Goal: Task Accomplishment & Management: Manage account settings

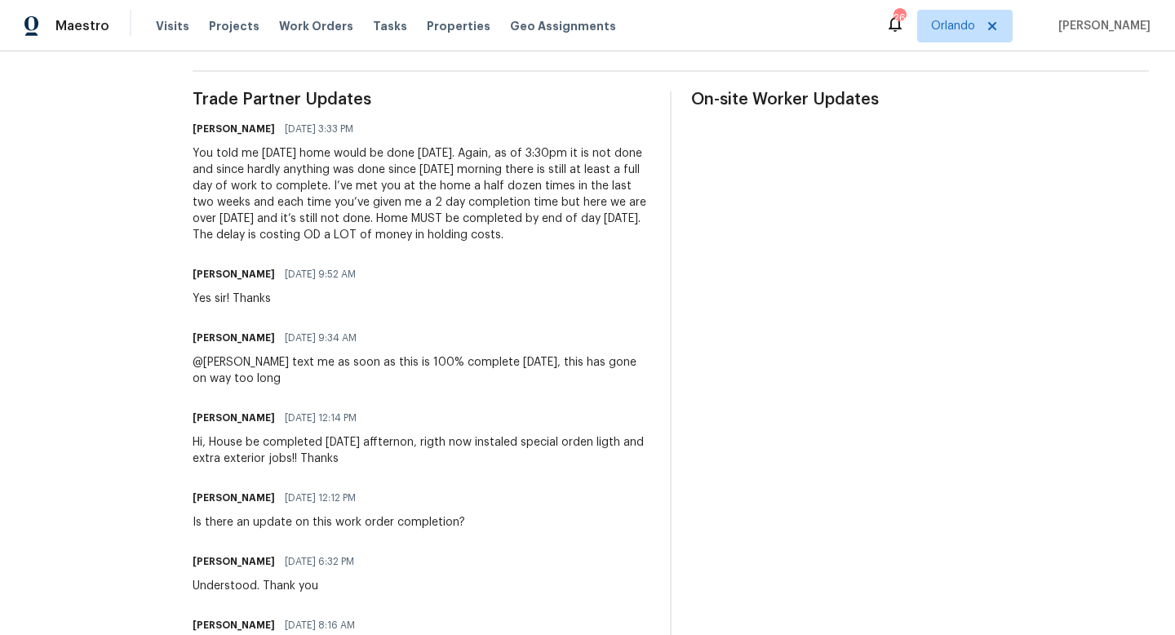
scroll to position [422, 0]
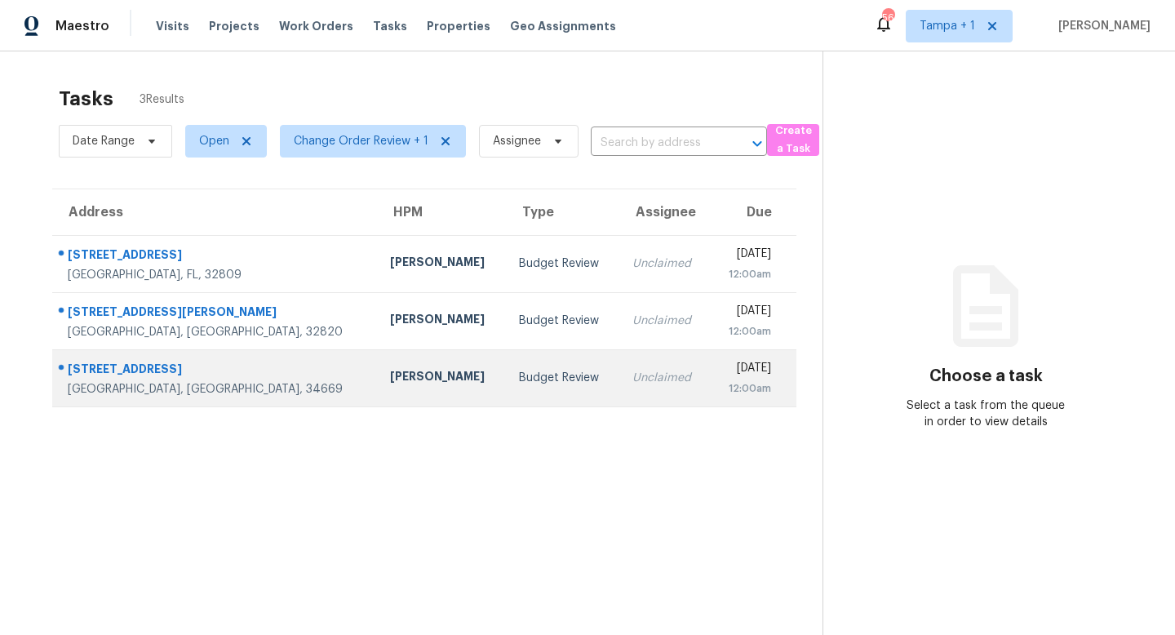
click at [632, 381] on div "Unclaimed" at bounding box center [664, 378] width 64 height 16
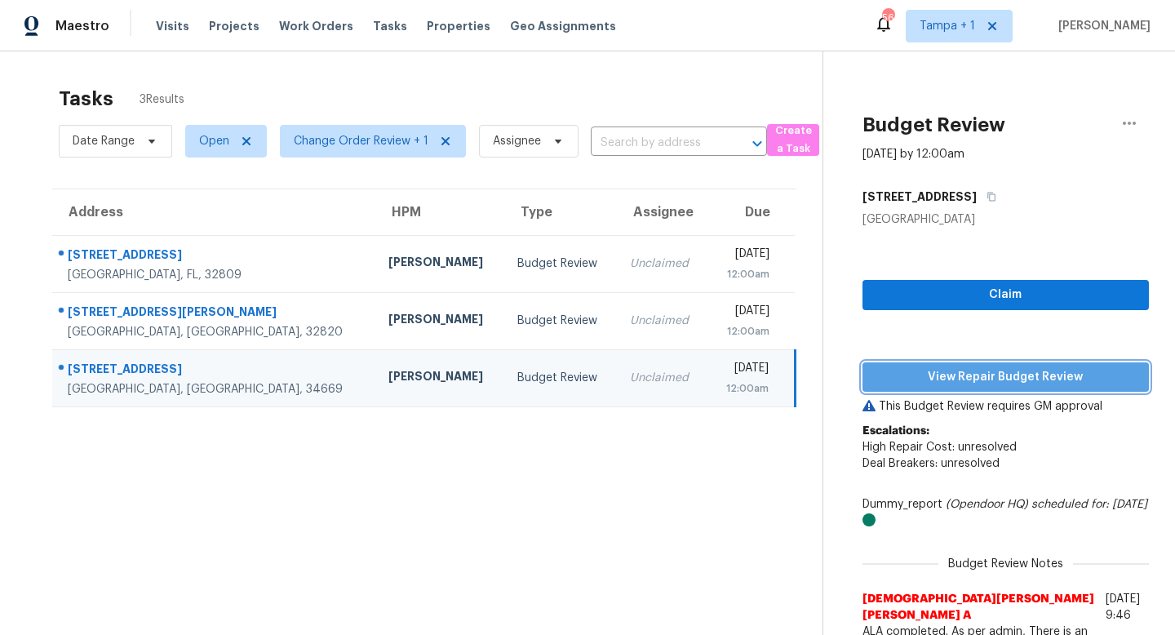
click at [1007, 377] on span "View Repair Budget Review" at bounding box center [1006, 377] width 260 height 20
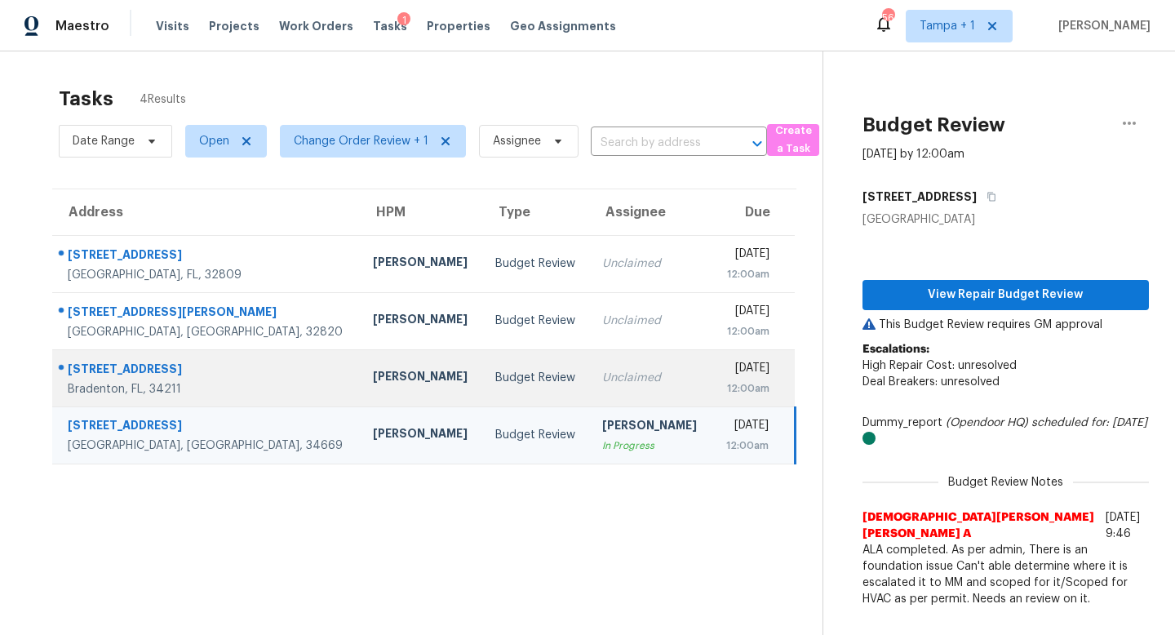
click at [482, 367] on td "Budget Review" at bounding box center [536, 377] width 108 height 57
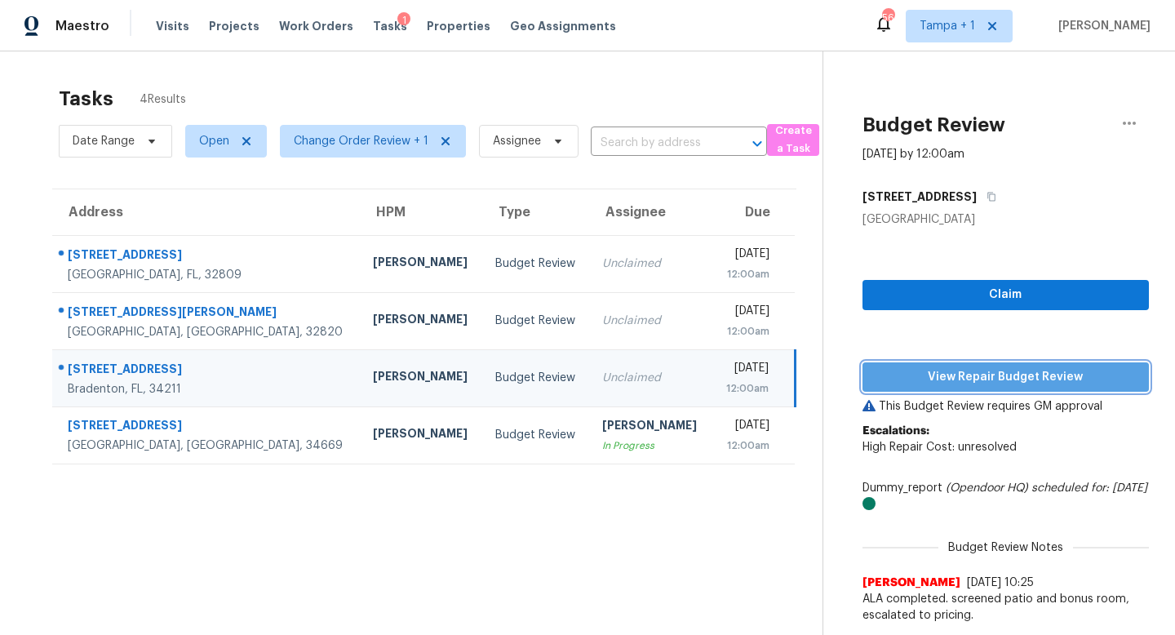
click at [948, 377] on span "View Repair Budget Review" at bounding box center [1006, 377] width 260 height 20
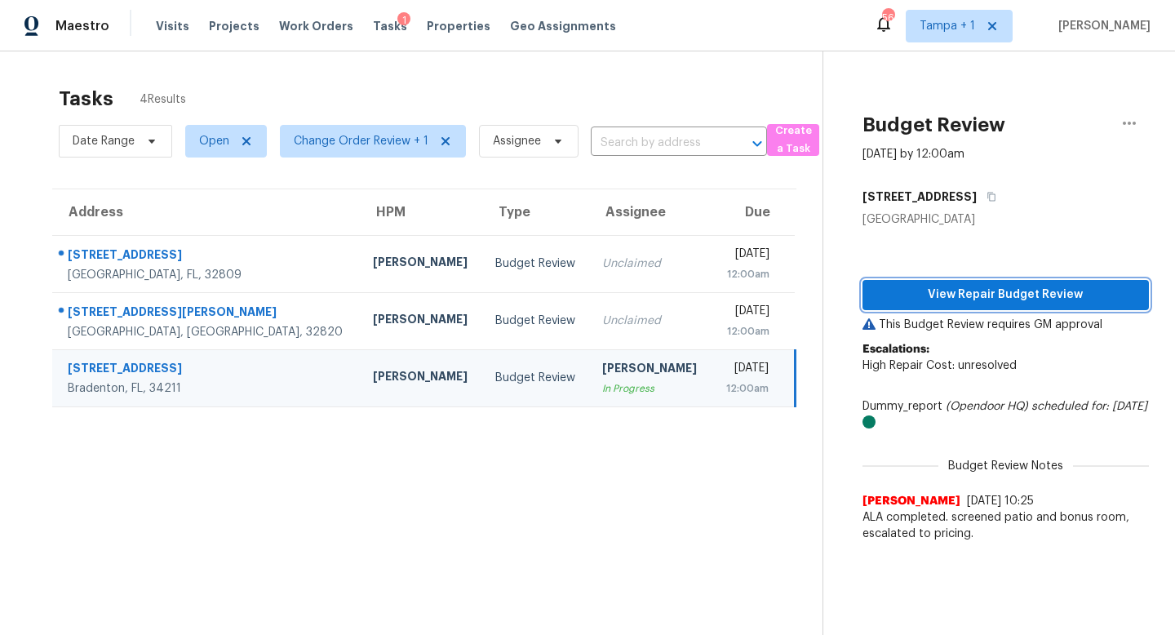
click at [995, 300] on span "View Repair Budget Review" at bounding box center [1006, 295] width 260 height 20
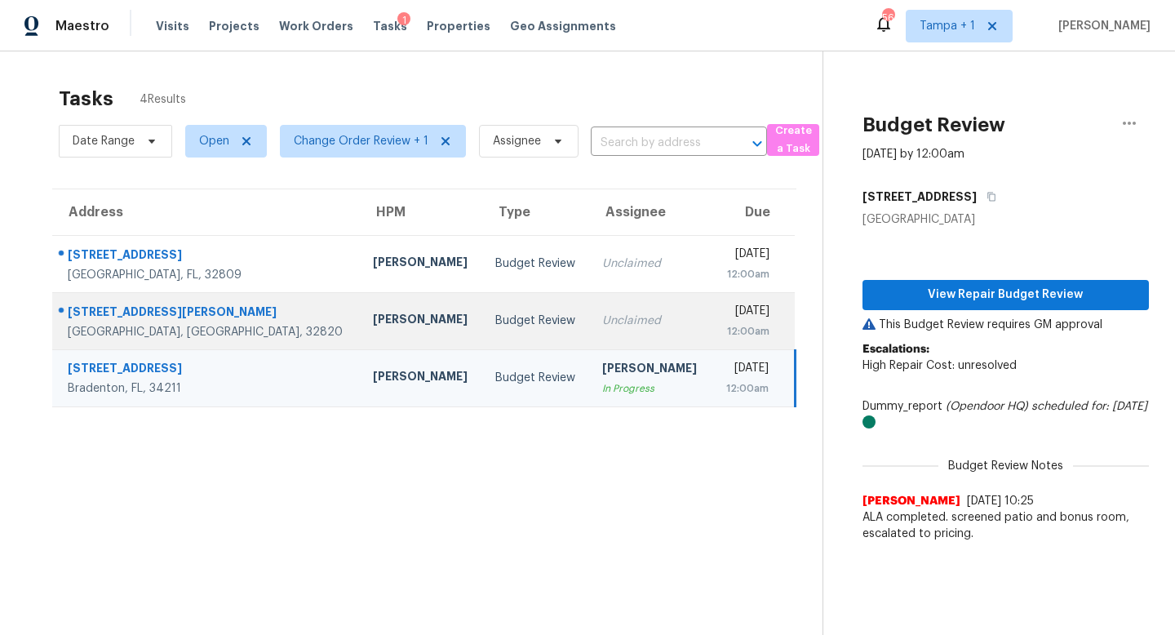
click at [495, 317] on div "Budget Review" at bounding box center [536, 321] width 82 height 16
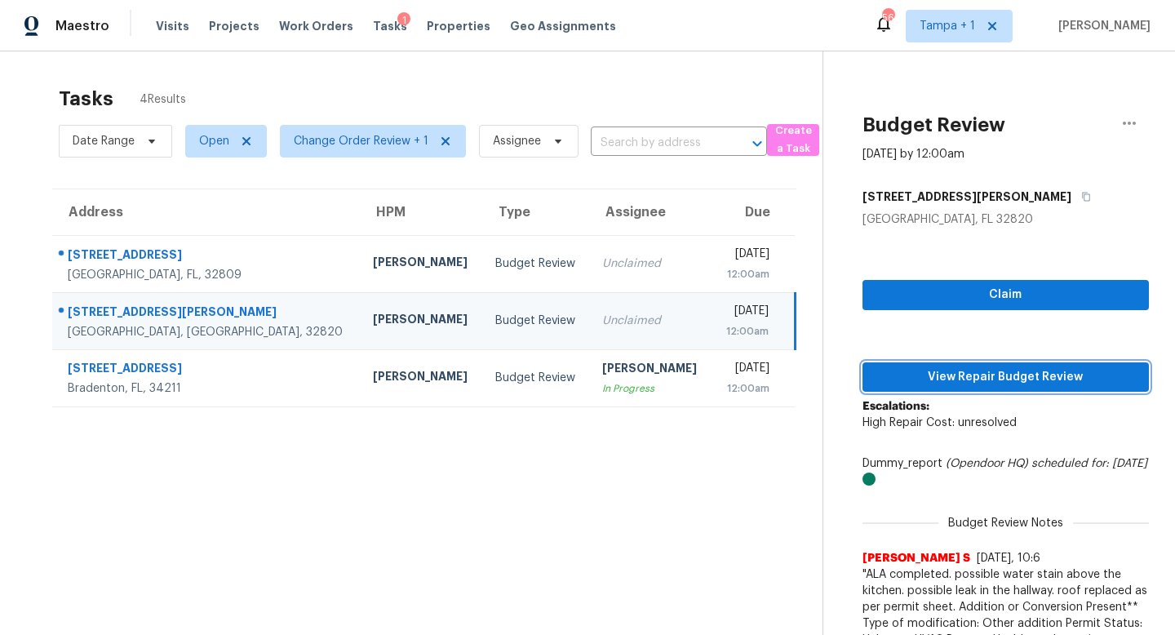
click at [978, 374] on span "View Repair Budget Review" at bounding box center [1006, 377] width 260 height 20
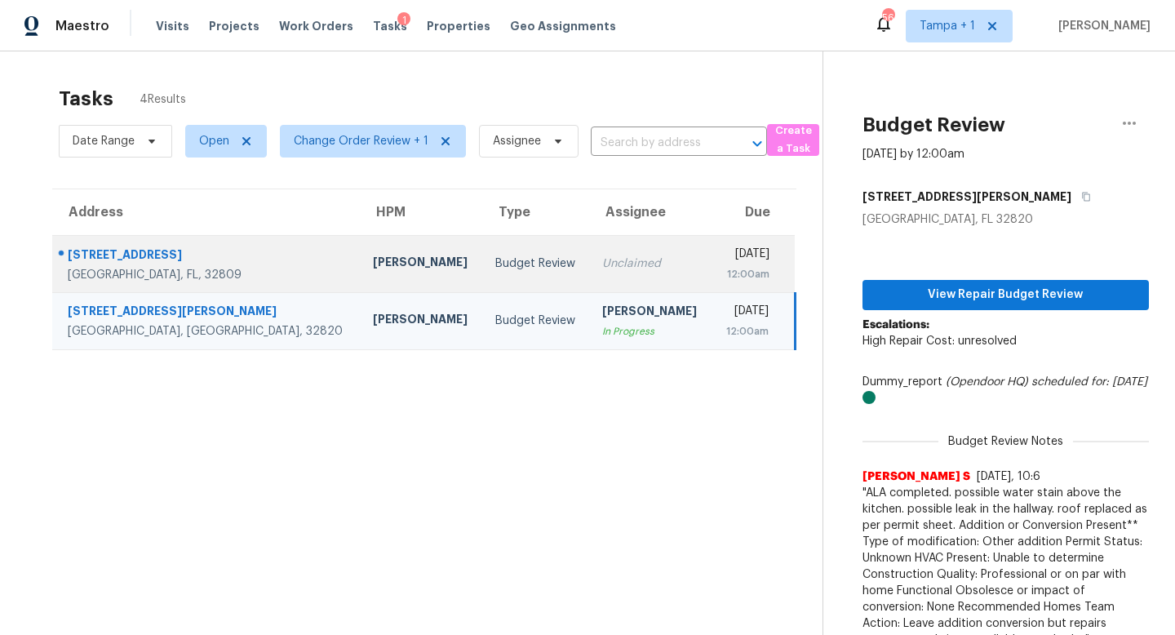
click at [589, 272] on td "Unclaimed" at bounding box center [650, 263] width 122 height 57
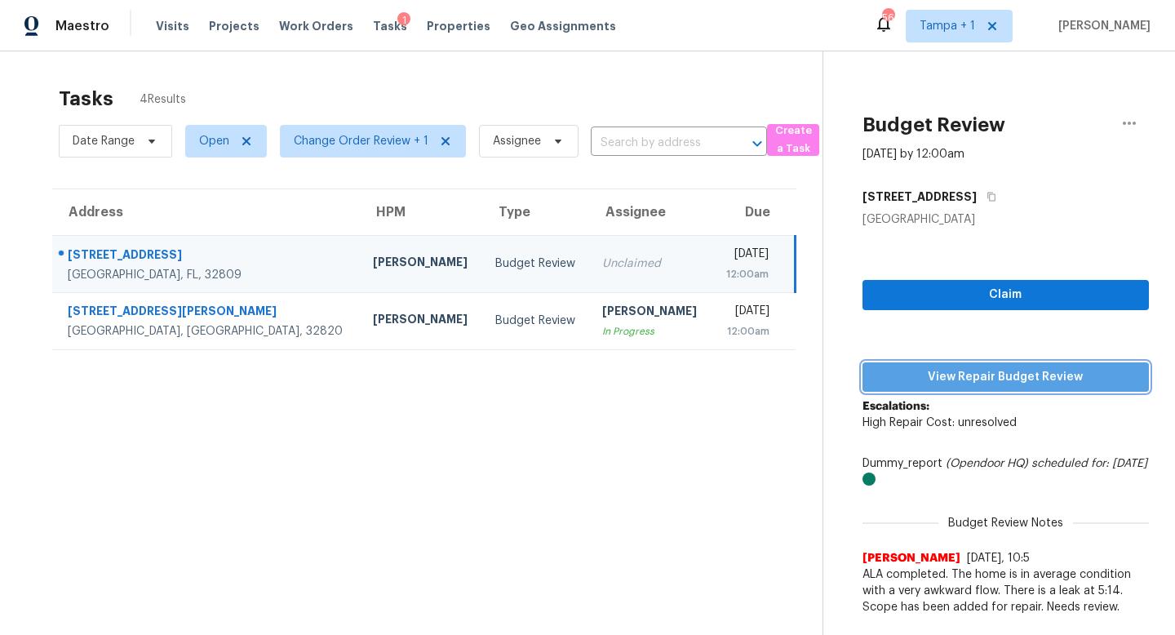
click at [1011, 376] on span "View Repair Budget Review" at bounding box center [1006, 377] width 260 height 20
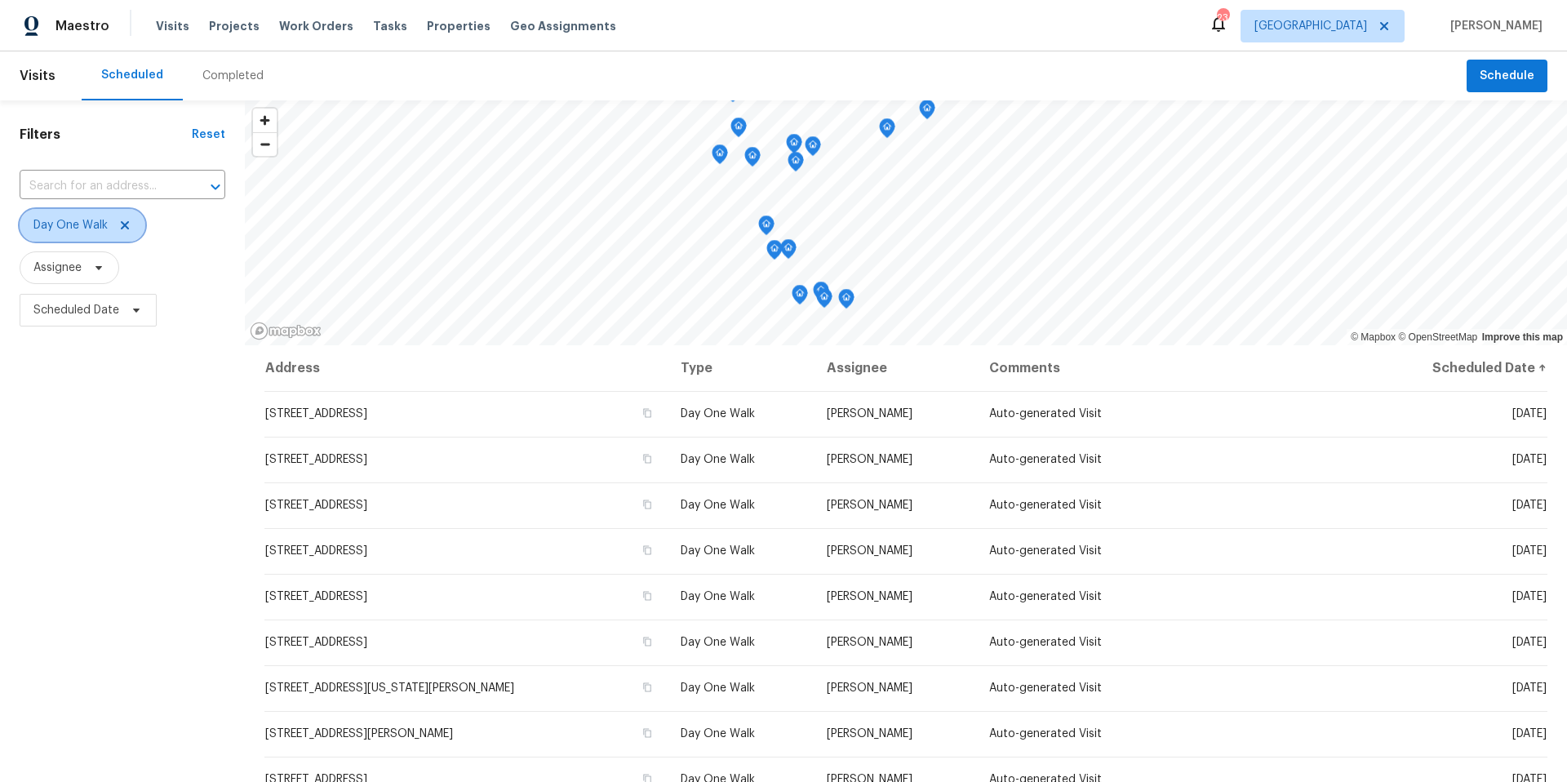
click at [126, 227] on icon at bounding box center [125, 225] width 8 height 8
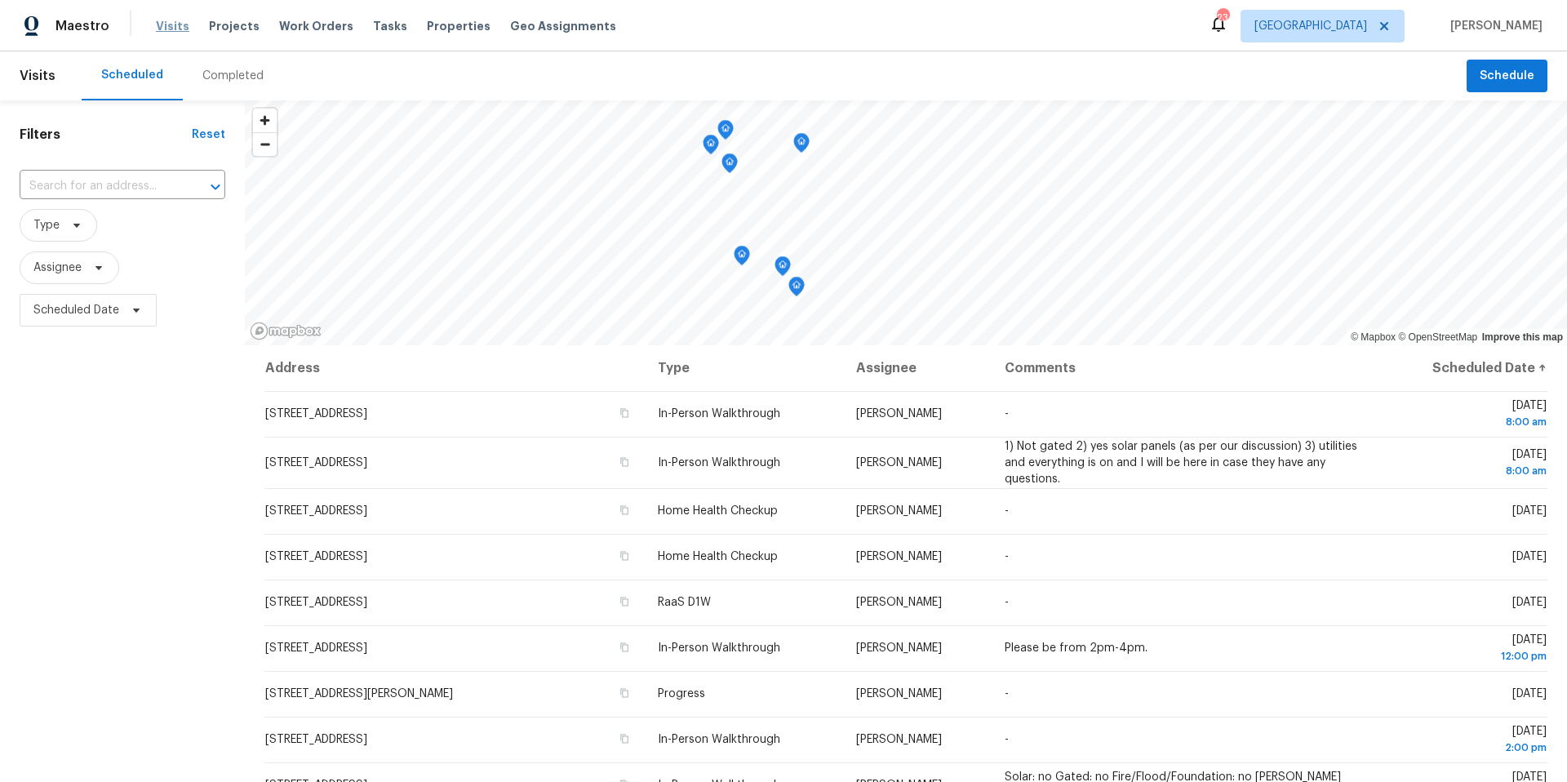
click at [173, 24] on span "Visits" at bounding box center [172, 26] width 33 height 16
click at [101, 266] on icon at bounding box center [98, 268] width 7 height 4
click at [1366, 29] on span "[GEOGRAPHIC_DATA]" at bounding box center [1310, 26] width 113 height 16
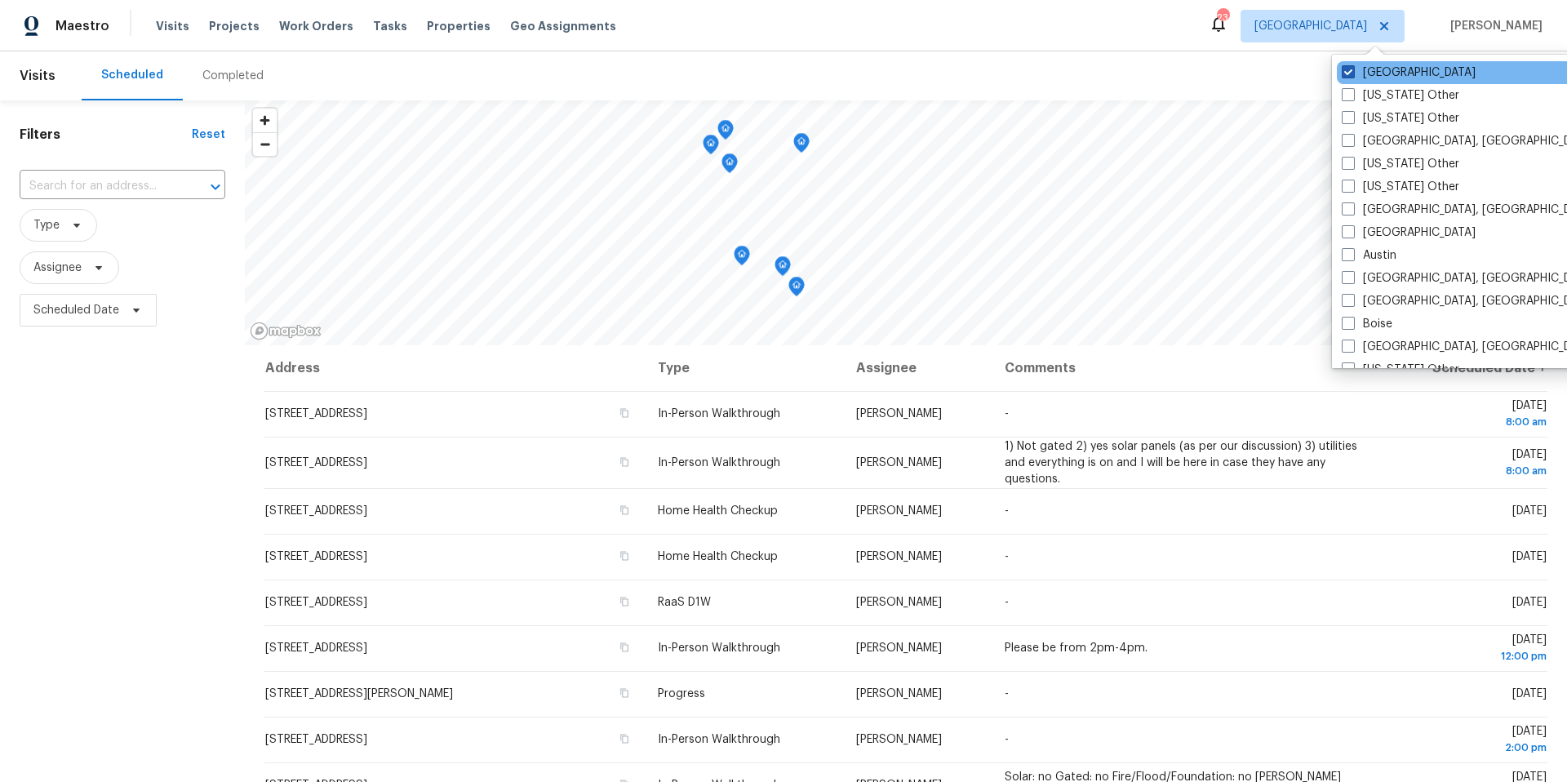
click at [1350, 71] on span at bounding box center [1347, 71] width 13 height 13
click at [1350, 71] on input "[GEOGRAPHIC_DATA]" at bounding box center [1346, 69] width 11 height 11
checkbox input "false"
checkbox input "true"
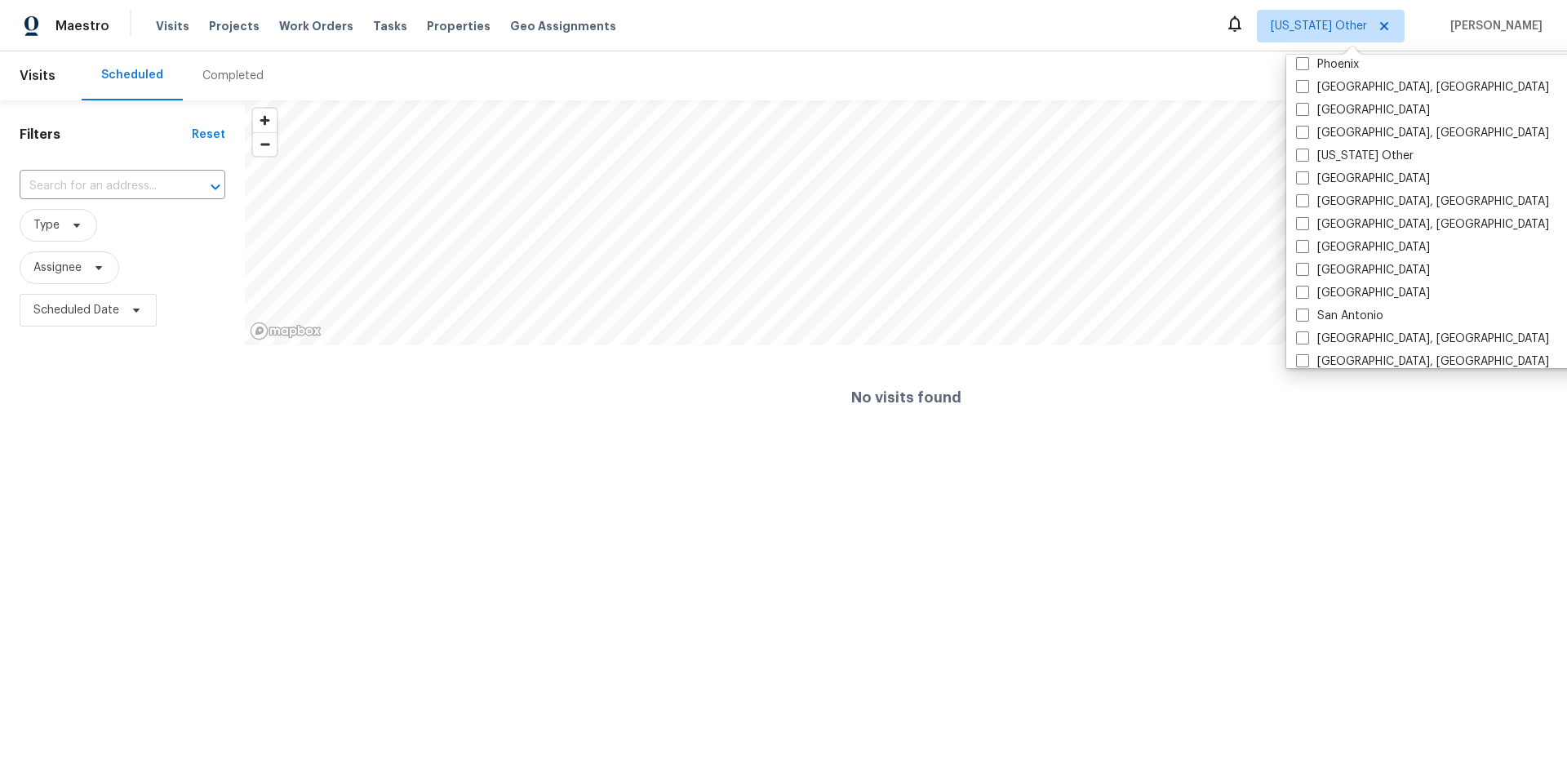
scroll to position [1767, 0]
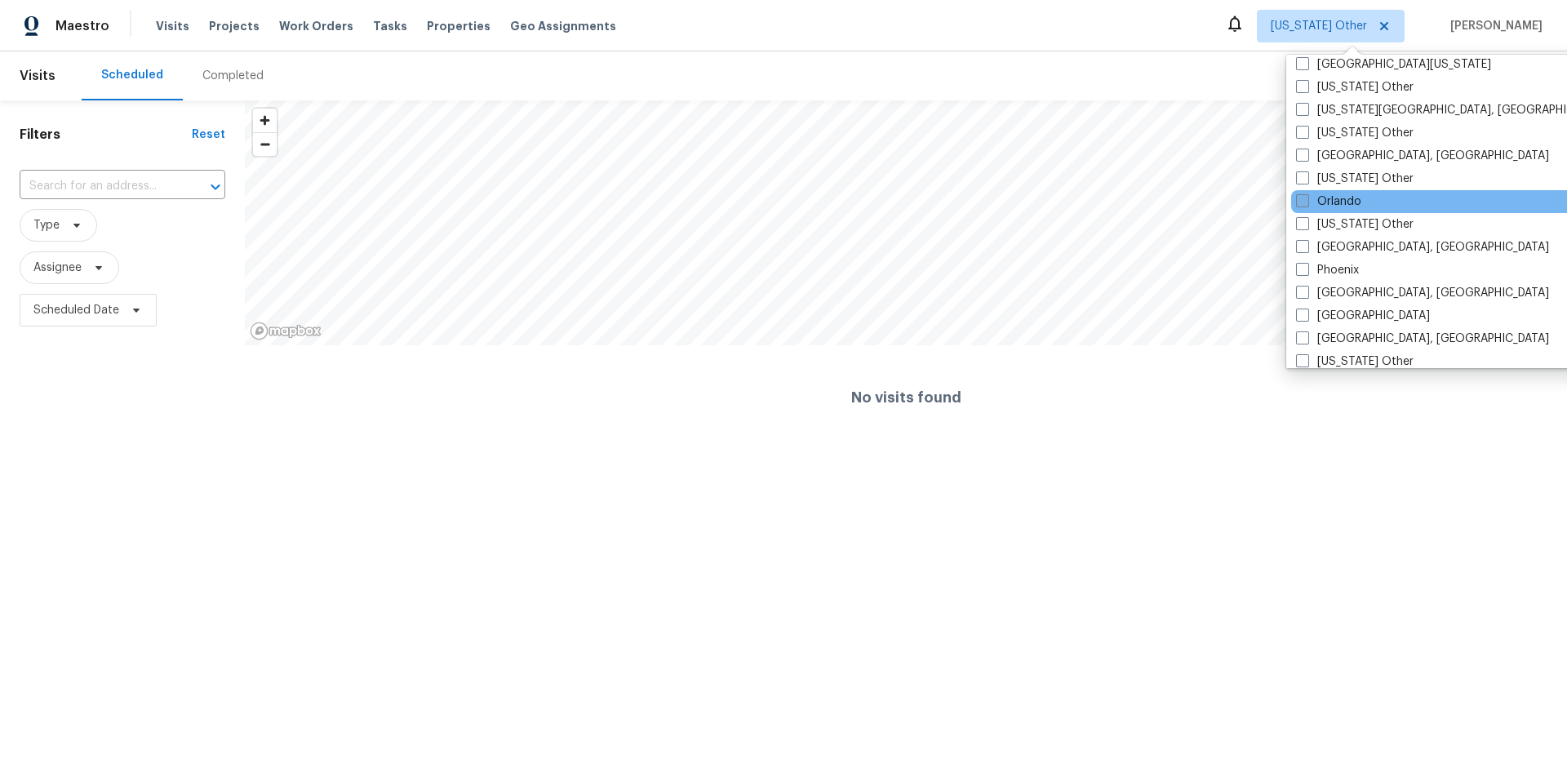
click at [1313, 199] on label "Orlando" at bounding box center [1328, 201] width 65 height 16
click at [1306, 199] on input "Orlando" at bounding box center [1301, 198] width 11 height 11
checkbox input "true"
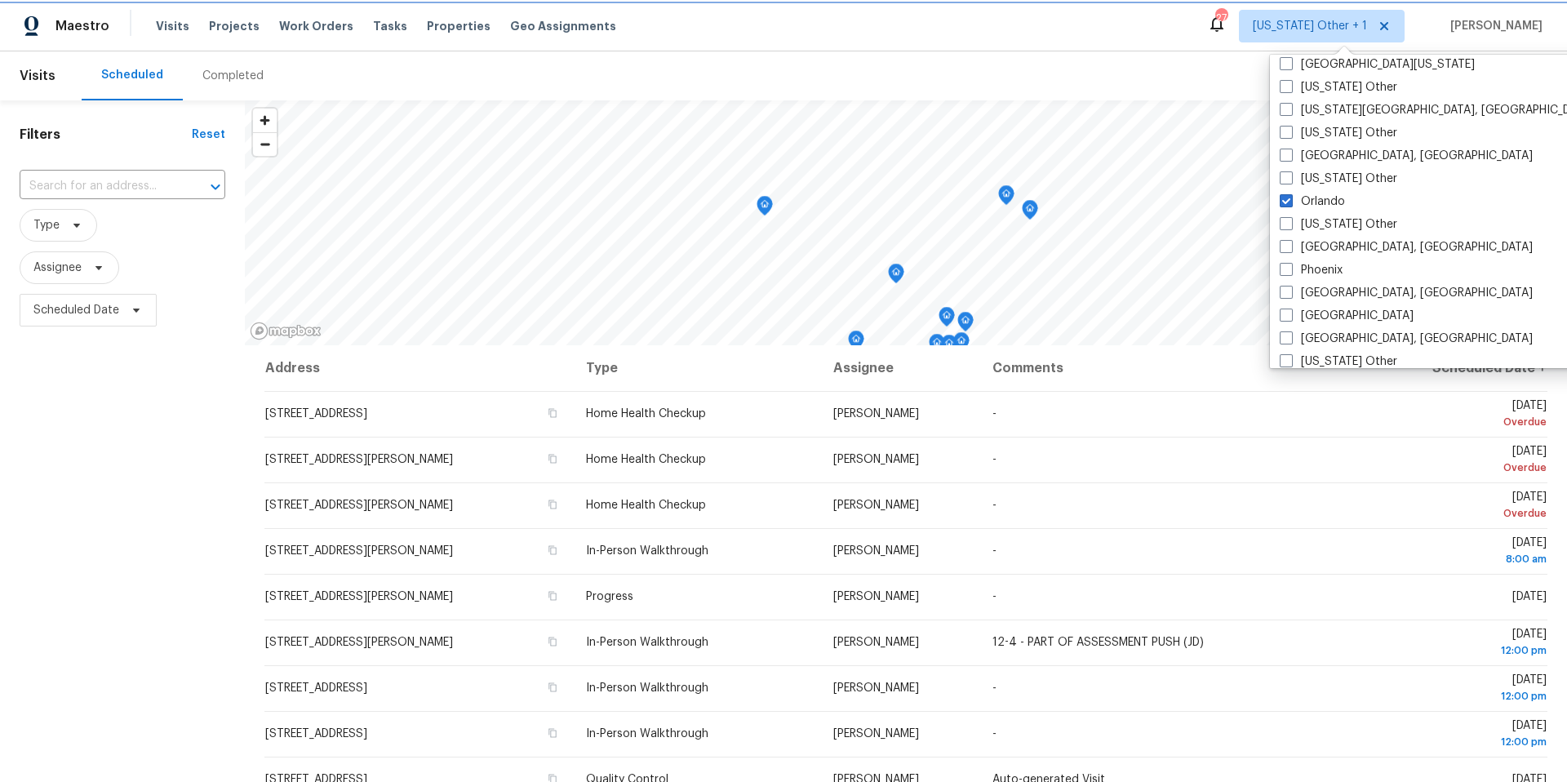
click at [1348, 19] on span "Alabama Other + 1" at bounding box center [1310, 26] width 114 height 16
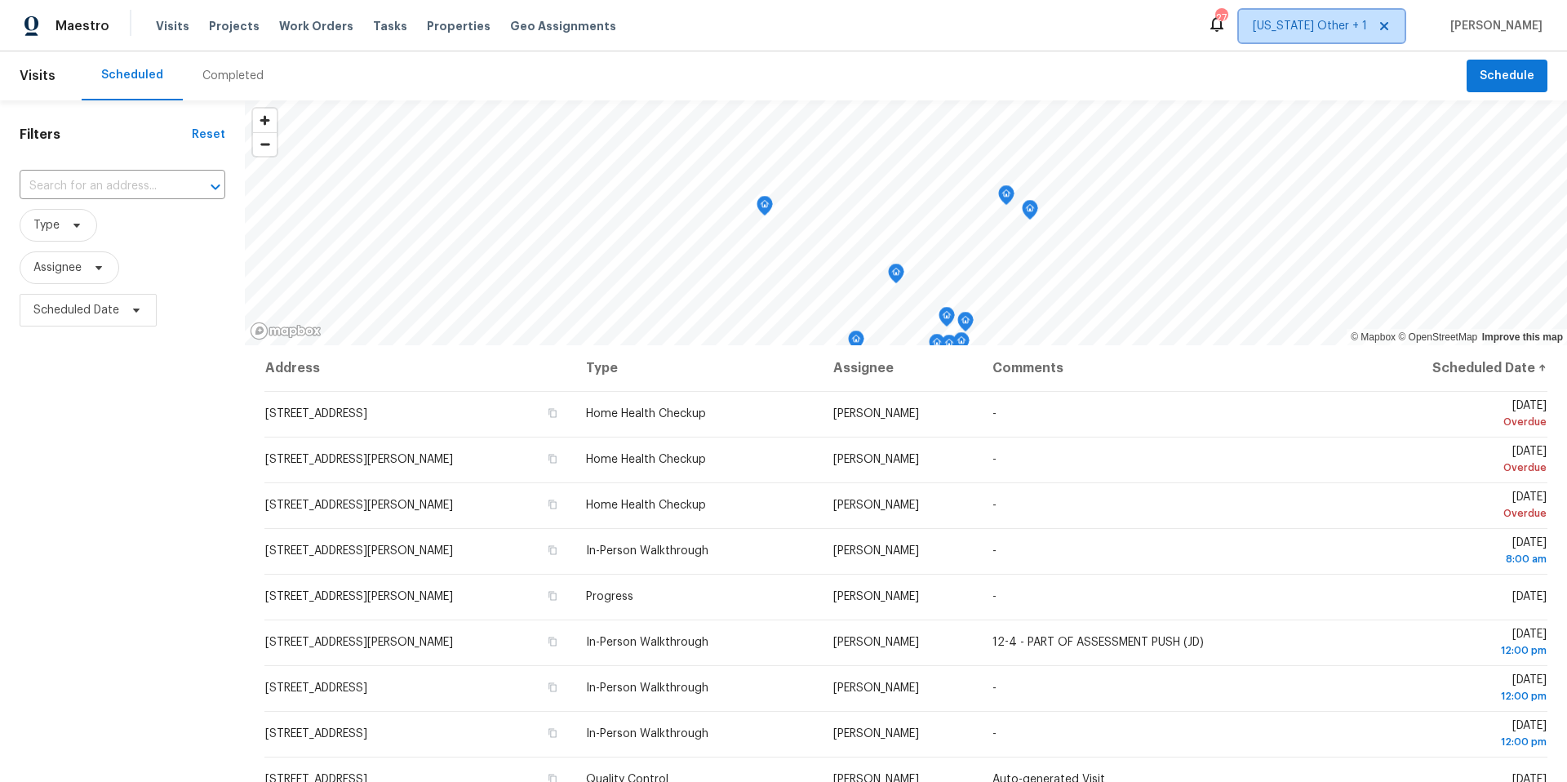
click at [1348, 19] on span "Alabama Other + 1" at bounding box center [1310, 26] width 114 height 16
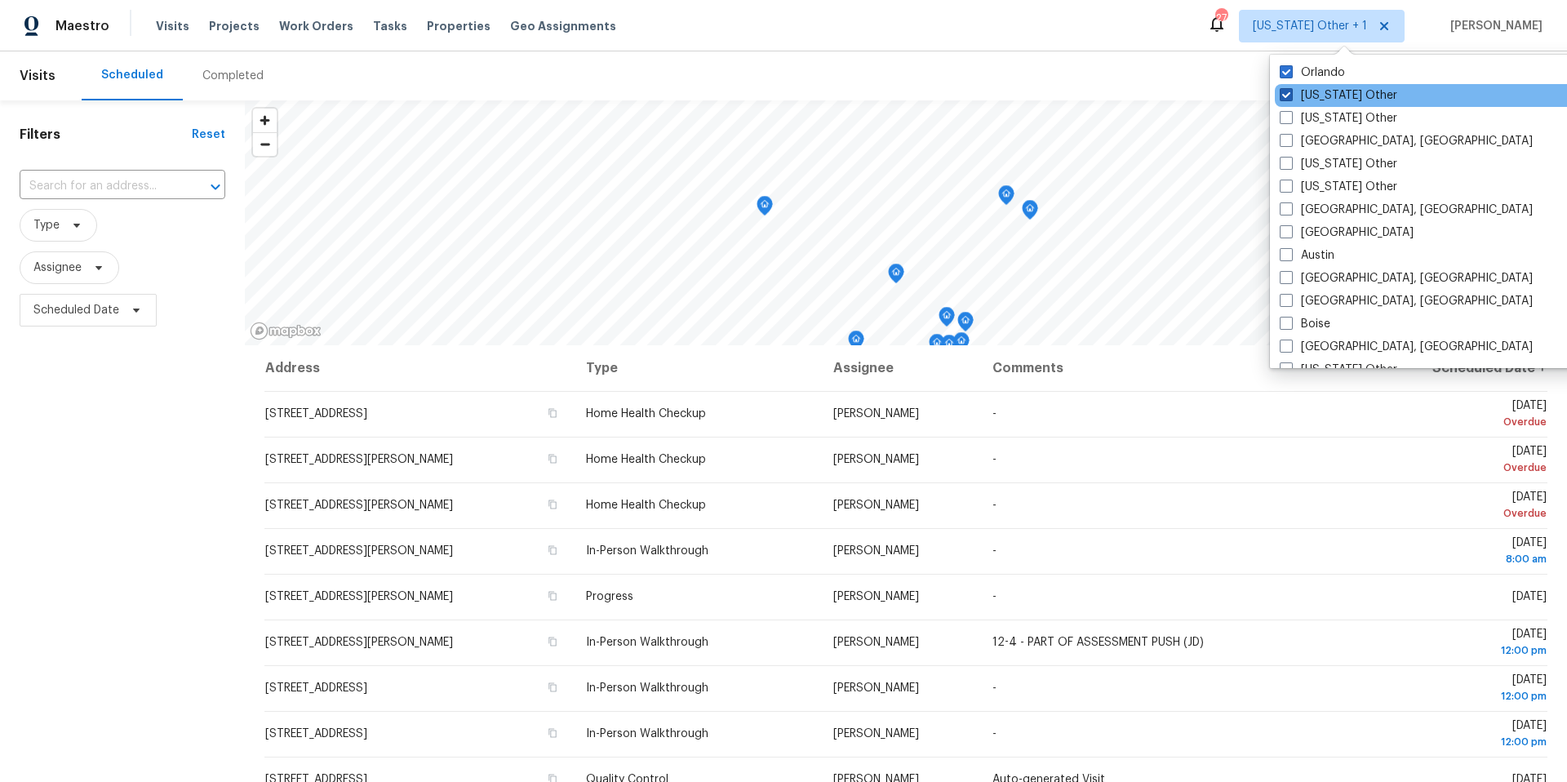
click at [1288, 94] on span at bounding box center [1285, 94] width 13 height 13
click at [1288, 94] on input "Alabama Other" at bounding box center [1284, 92] width 11 height 11
checkbox input "false"
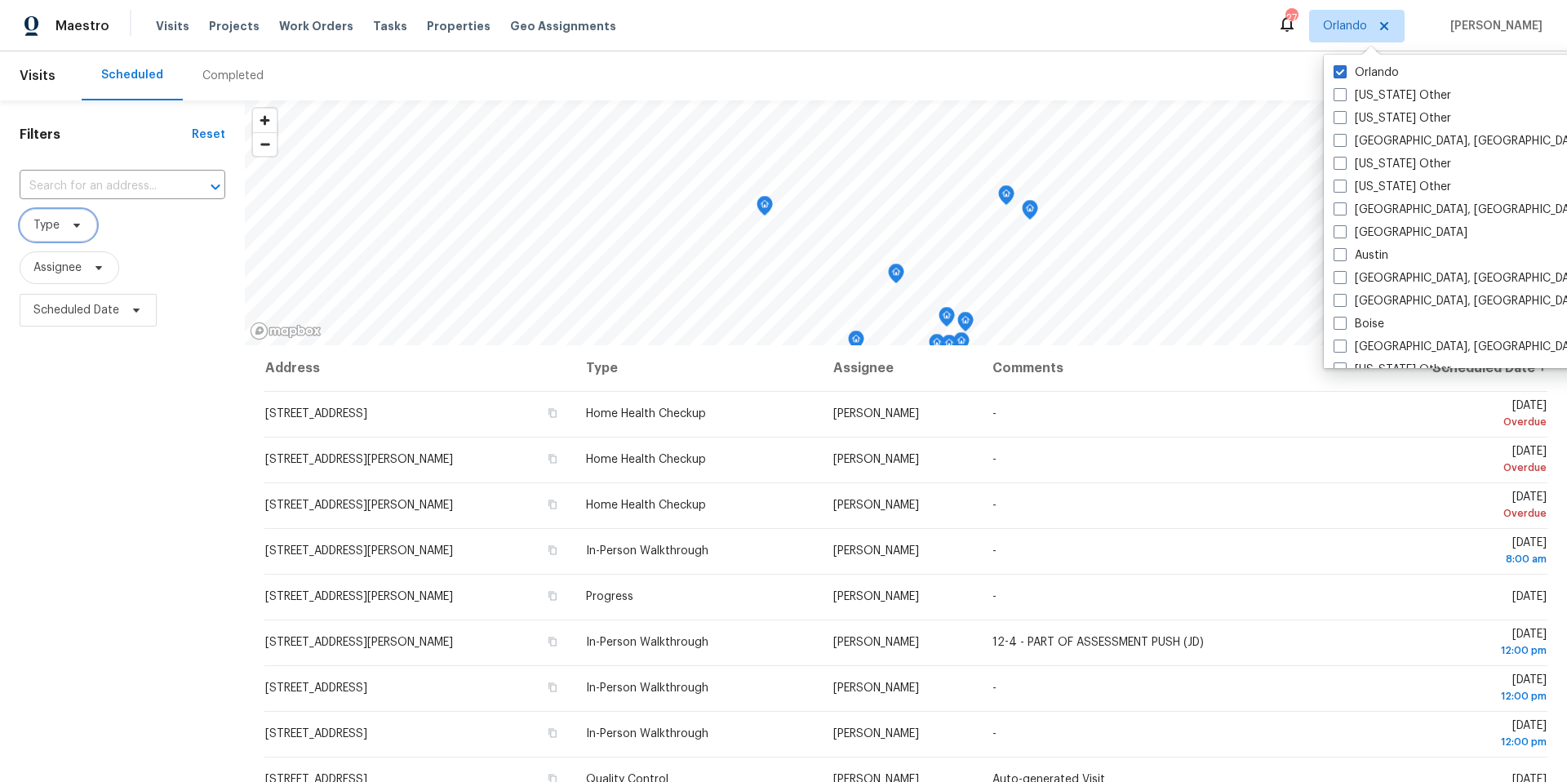
click at [77, 227] on icon at bounding box center [76, 225] width 13 height 13
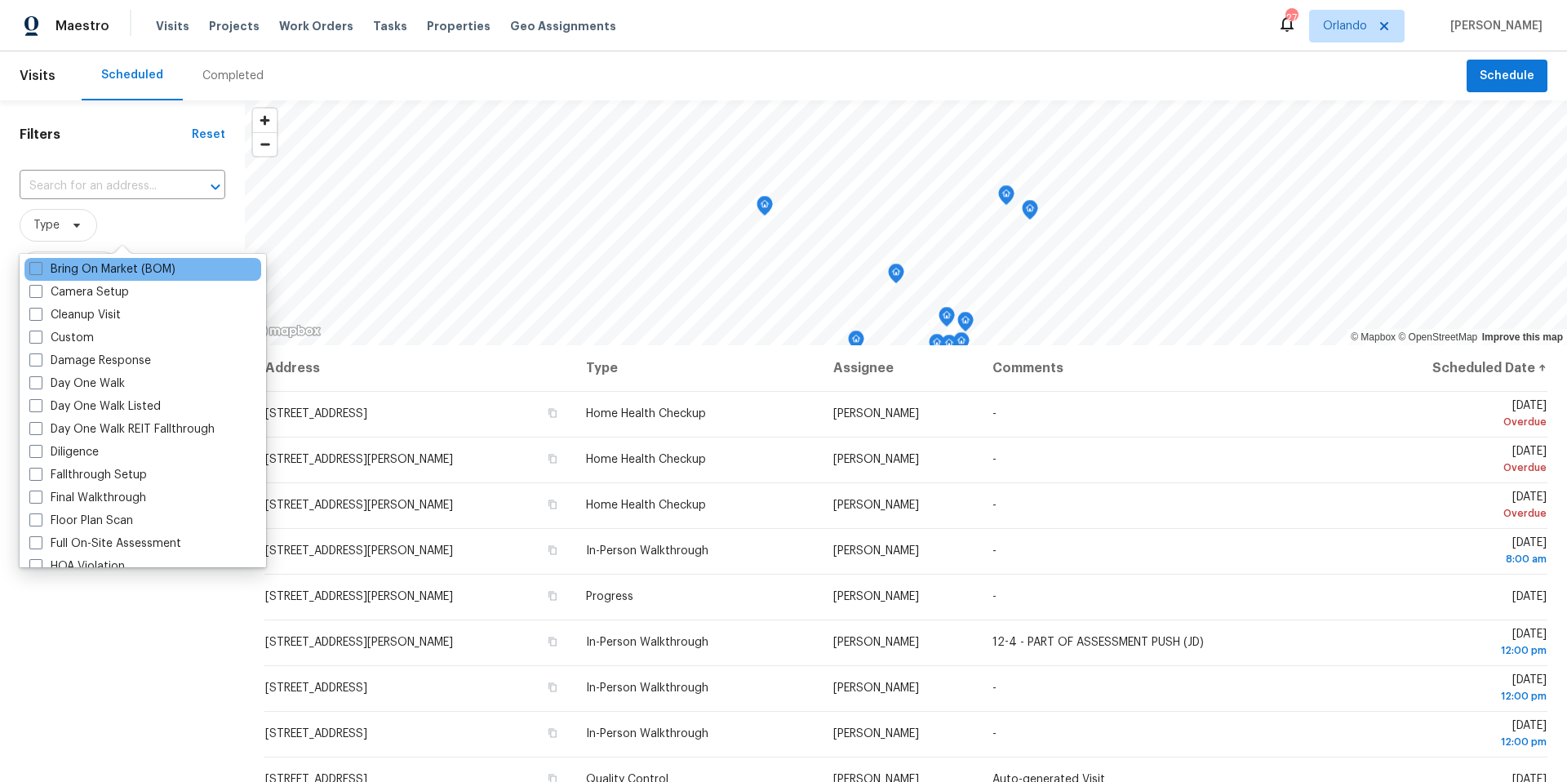
scroll to position [227, 0]
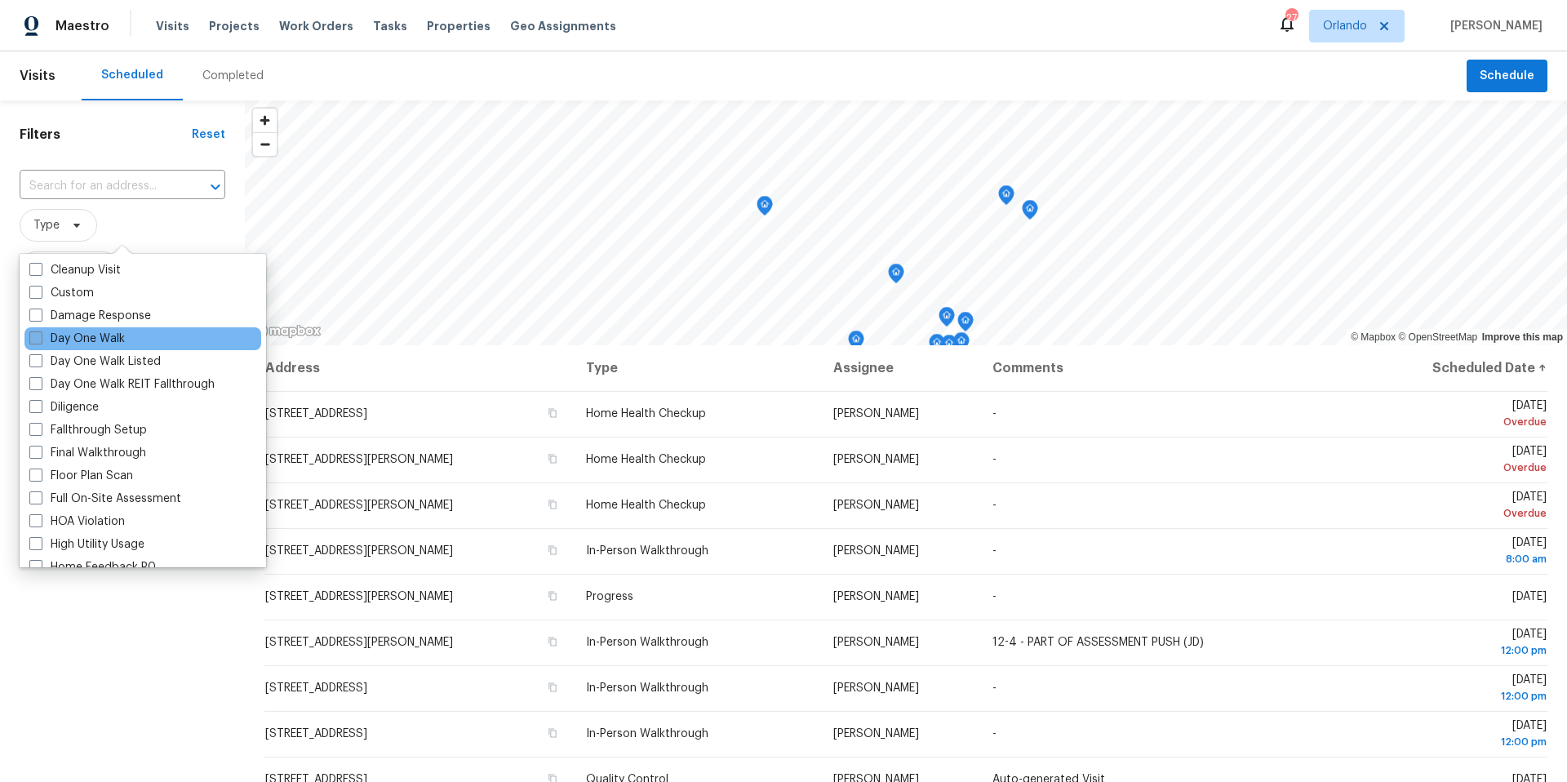
click at [42, 332] on span at bounding box center [35, 337] width 13 height 13
click at [40, 332] on input "Day One Walk" at bounding box center [34, 335] width 11 height 11
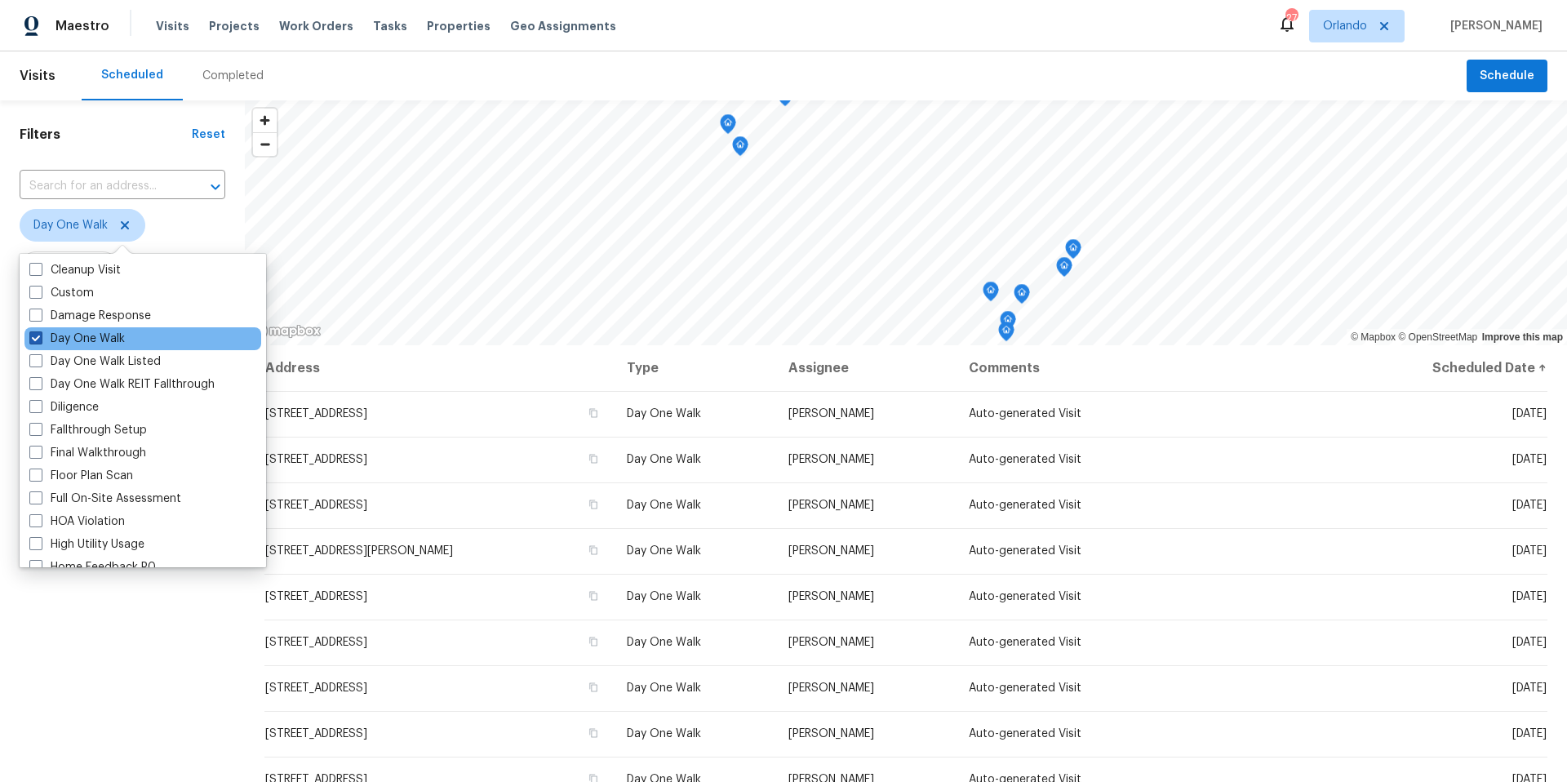
click at [41, 334] on span at bounding box center [35, 337] width 13 height 13
click at [40, 334] on input "Day One Walk" at bounding box center [34, 335] width 11 height 11
checkbox input "false"
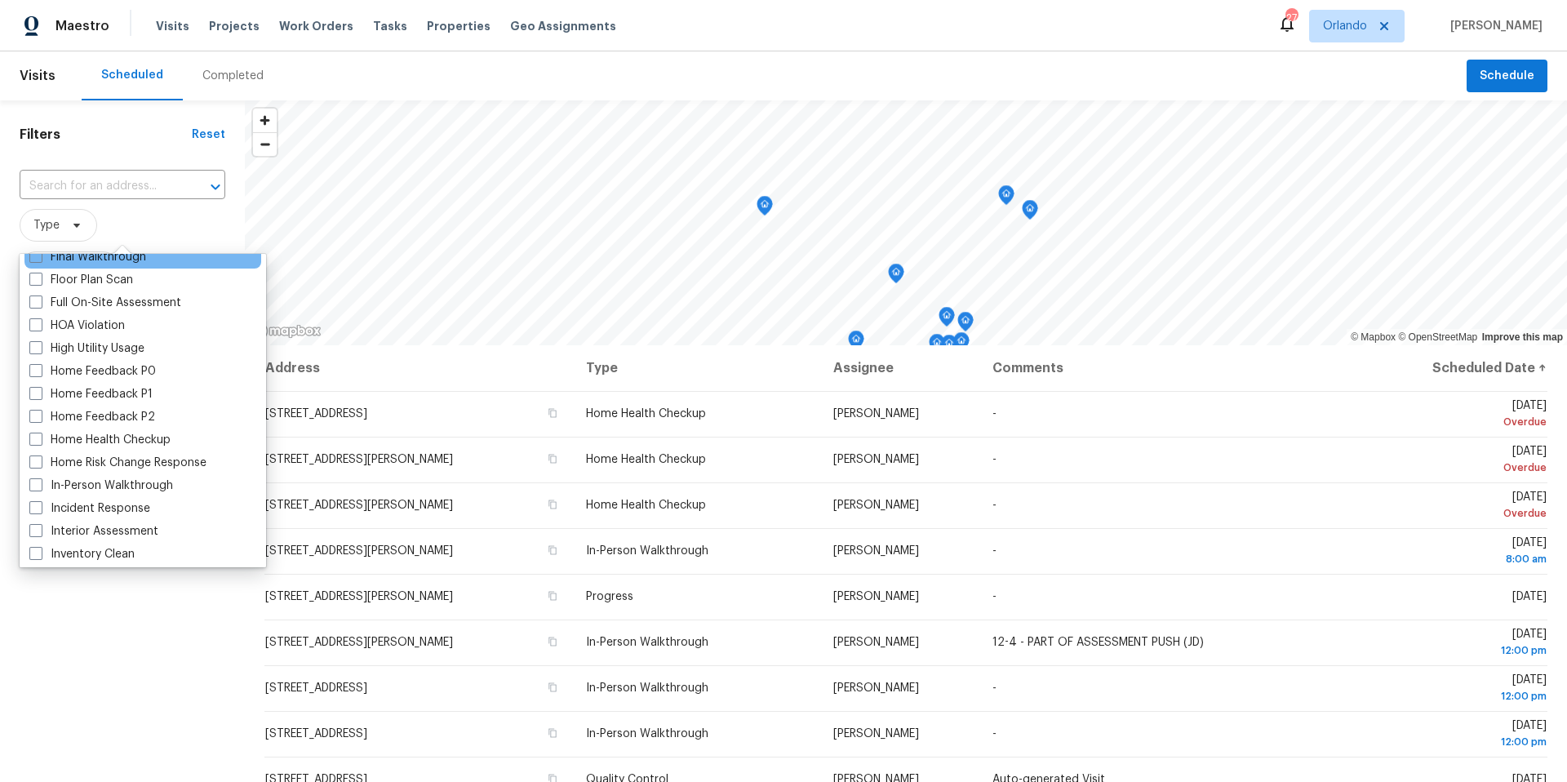
scroll to position [468, 0]
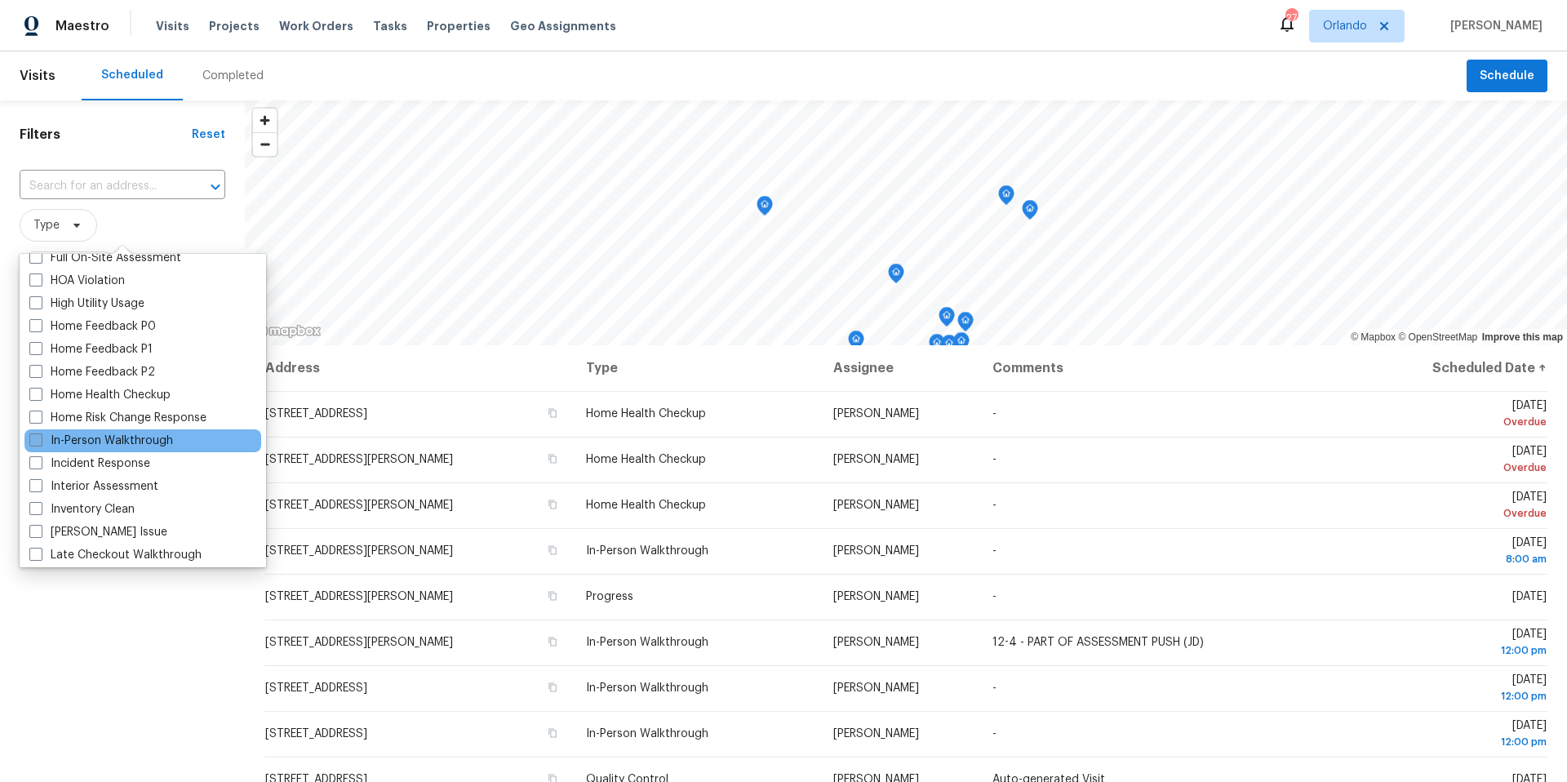
click at [39, 433] on span at bounding box center [35, 439] width 13 height 13
click at [39, 433] on input "In-Person Walkthrough" at bounding box center [34, 437] width 11 height 11
checkbox input "true"
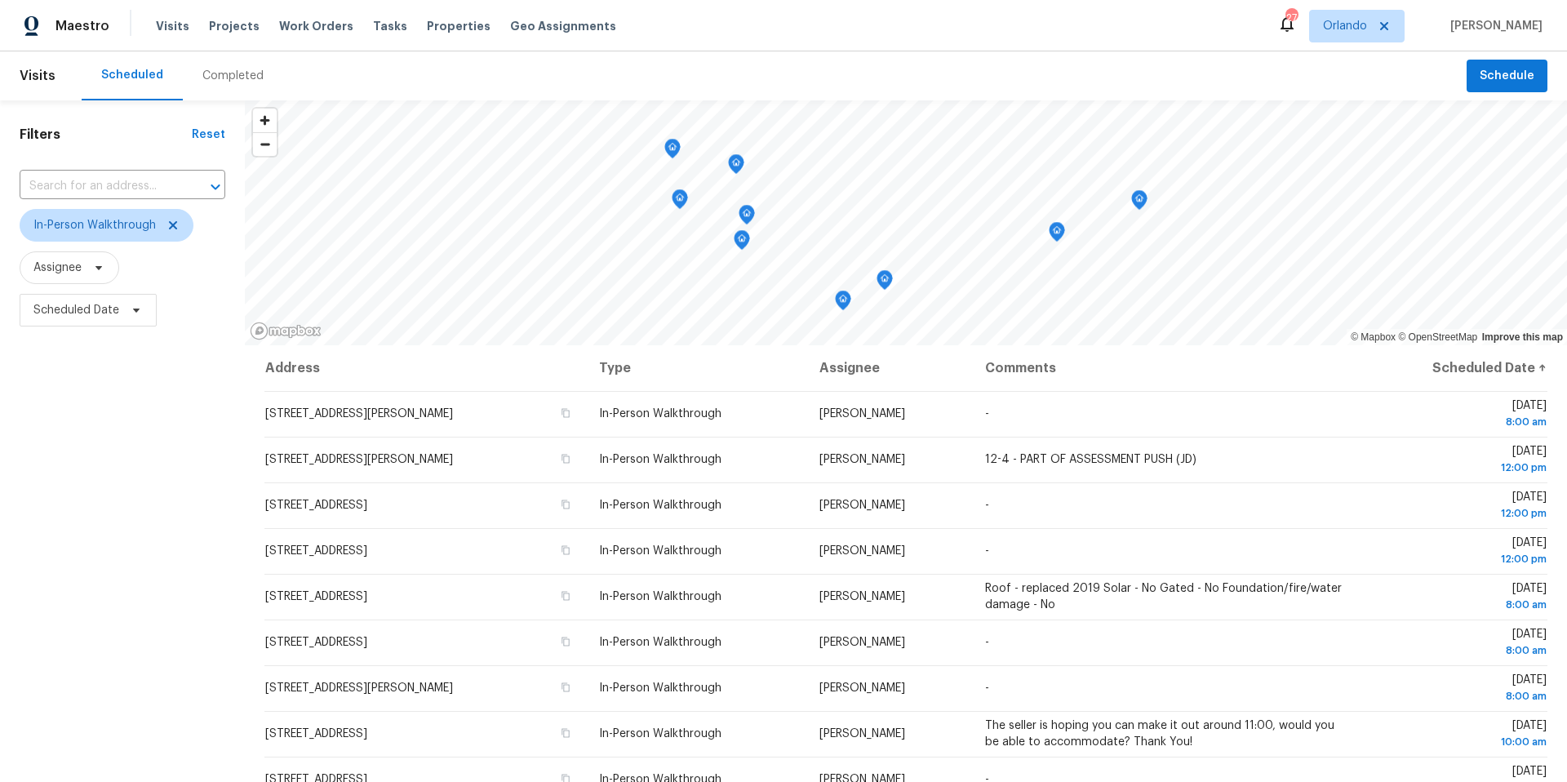
click at [180, 684] on div "Filters Reset ​ In-Person Walkthrough Assignee Scheduled Date" at bounding box center [122, 535] width 245 height 870
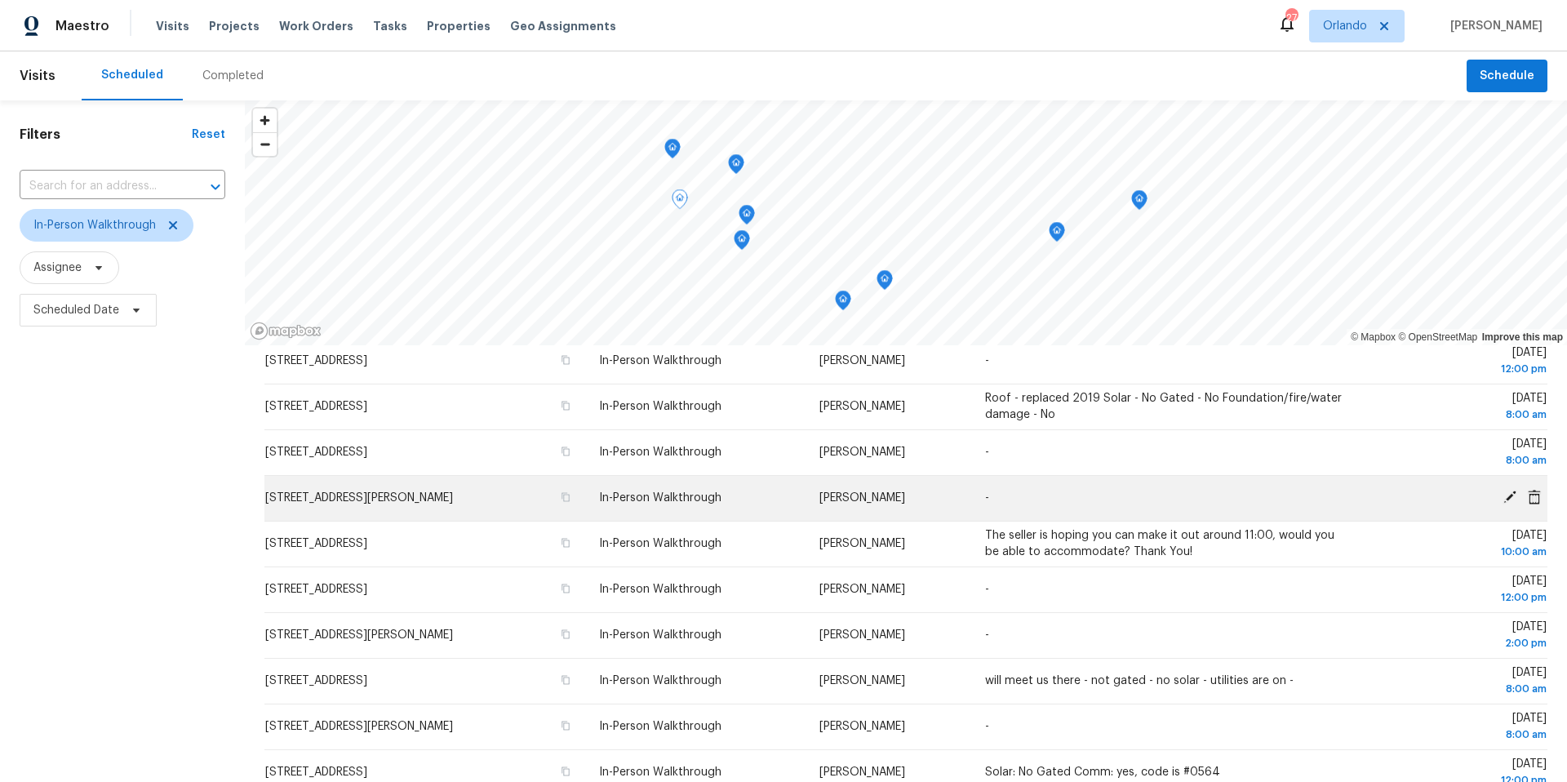
scroll to position [194, 0]
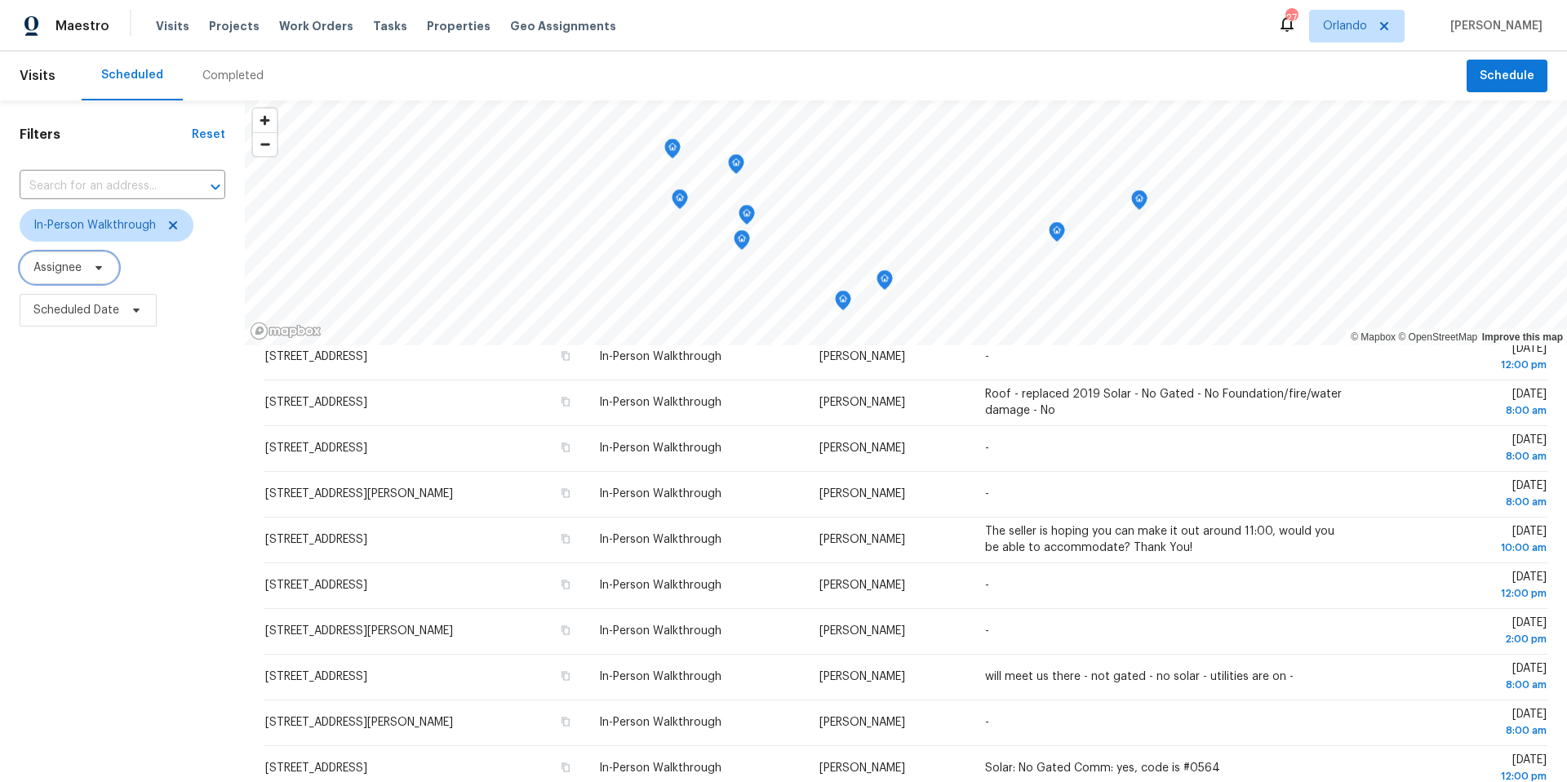
click at [71, 268] on span "Assignee" at bounding box center [57, 267] width 48 height 16
type input "caleb hurst"
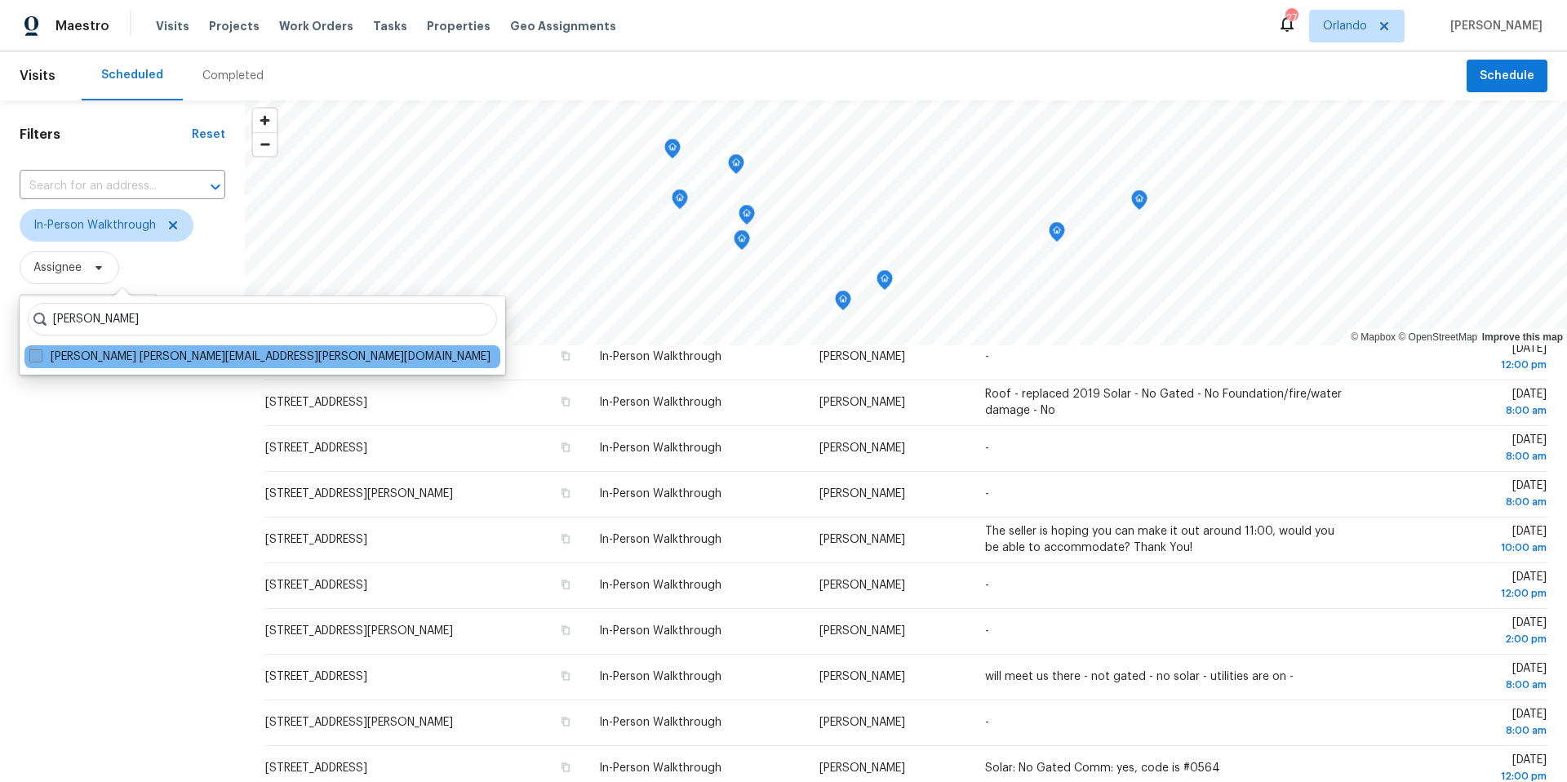
click at [41, 353] on span at bounding box center [35, 355] width 13 height 13
click at [40, 353] on input "Caleb Hurst caleb.hurst@opendoor.com" at bounding box center [34, 353] width 11 height 11
checkbox input "true"
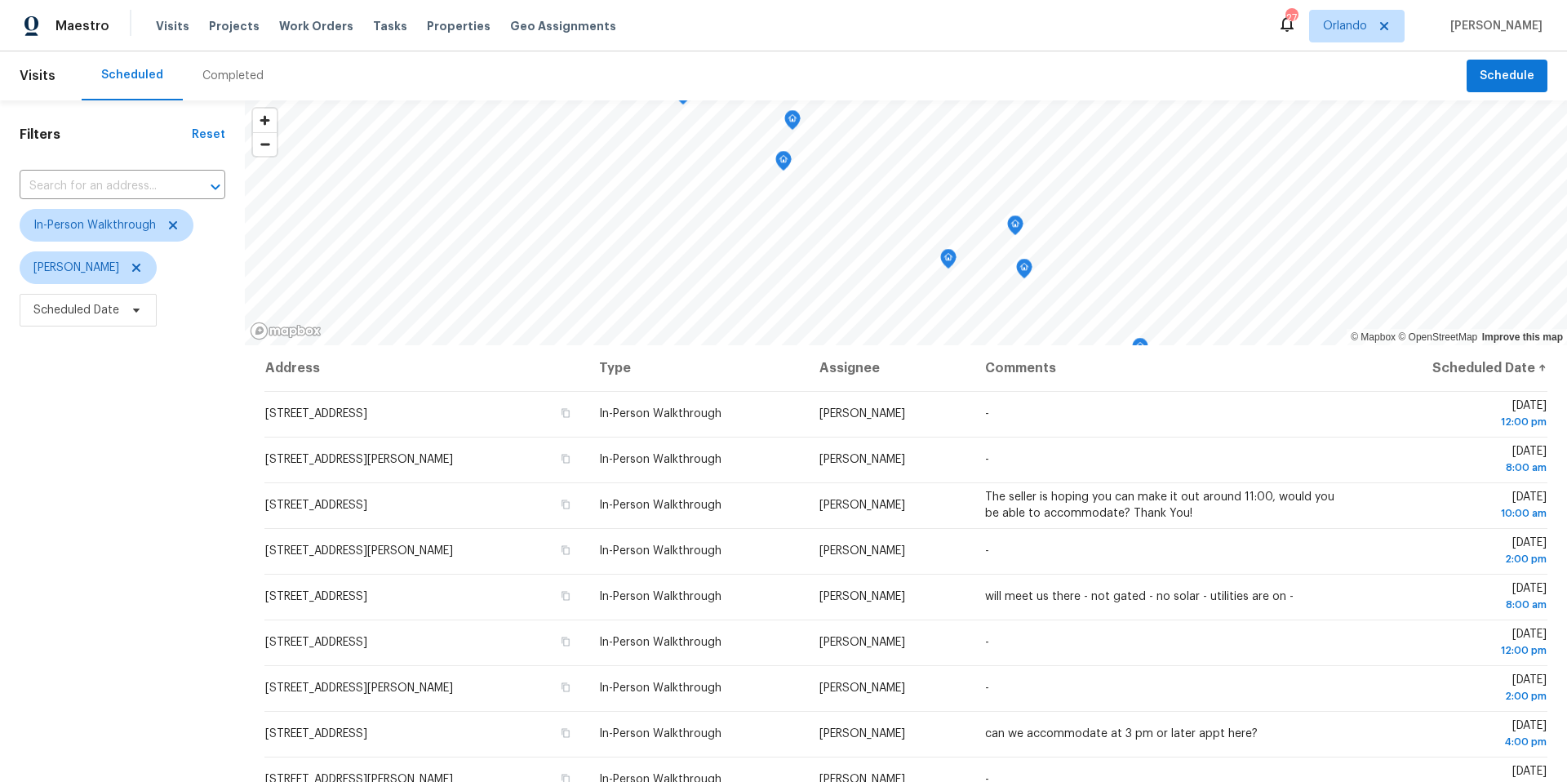
click at [41, 353] on div "Filters Reset ​ In-Person Walkthrough Caleb Hurst Scheduled Date" at bounding box center [122, 535] width 245 height 870
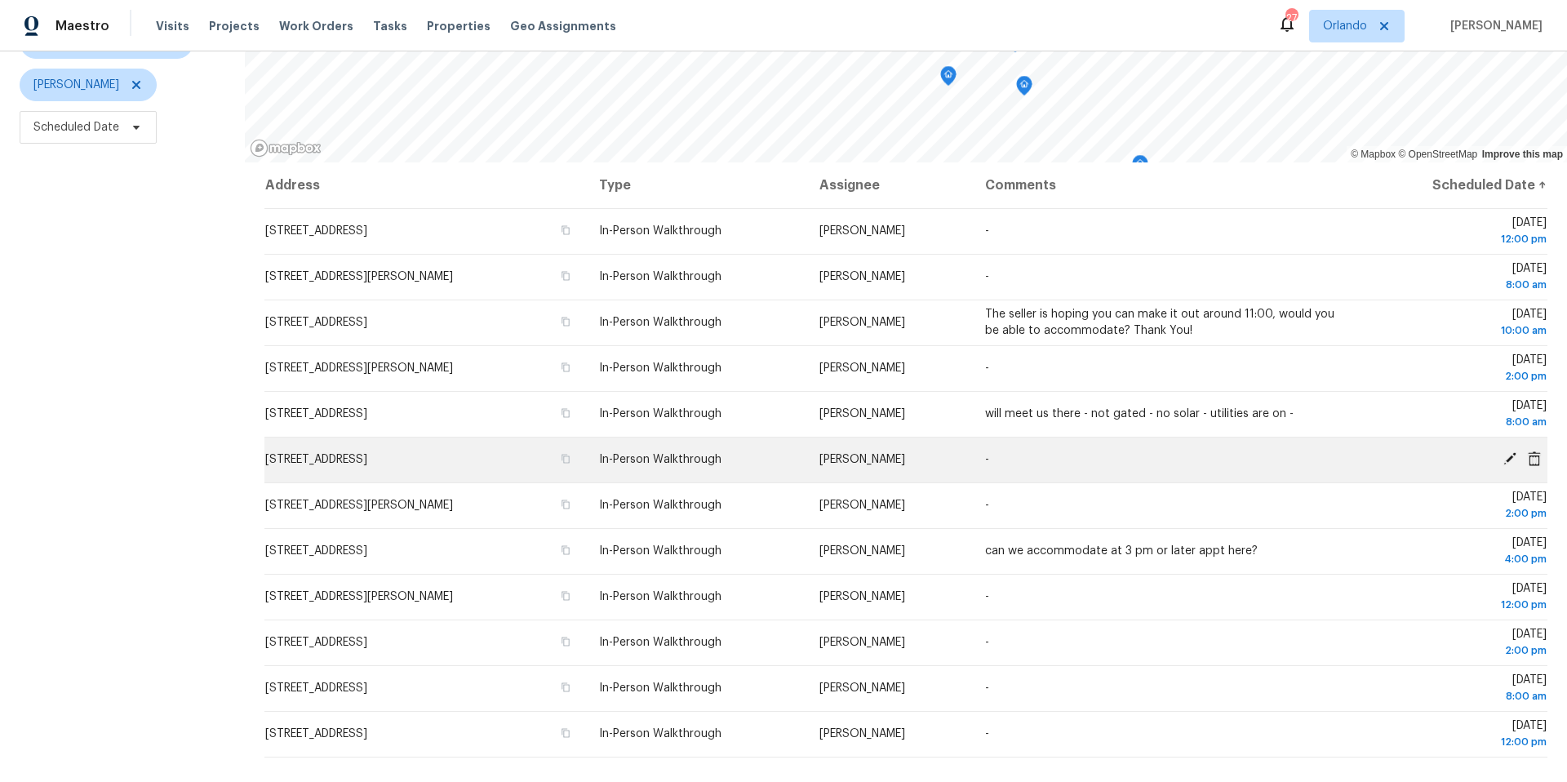
scroll to position [187, 0]
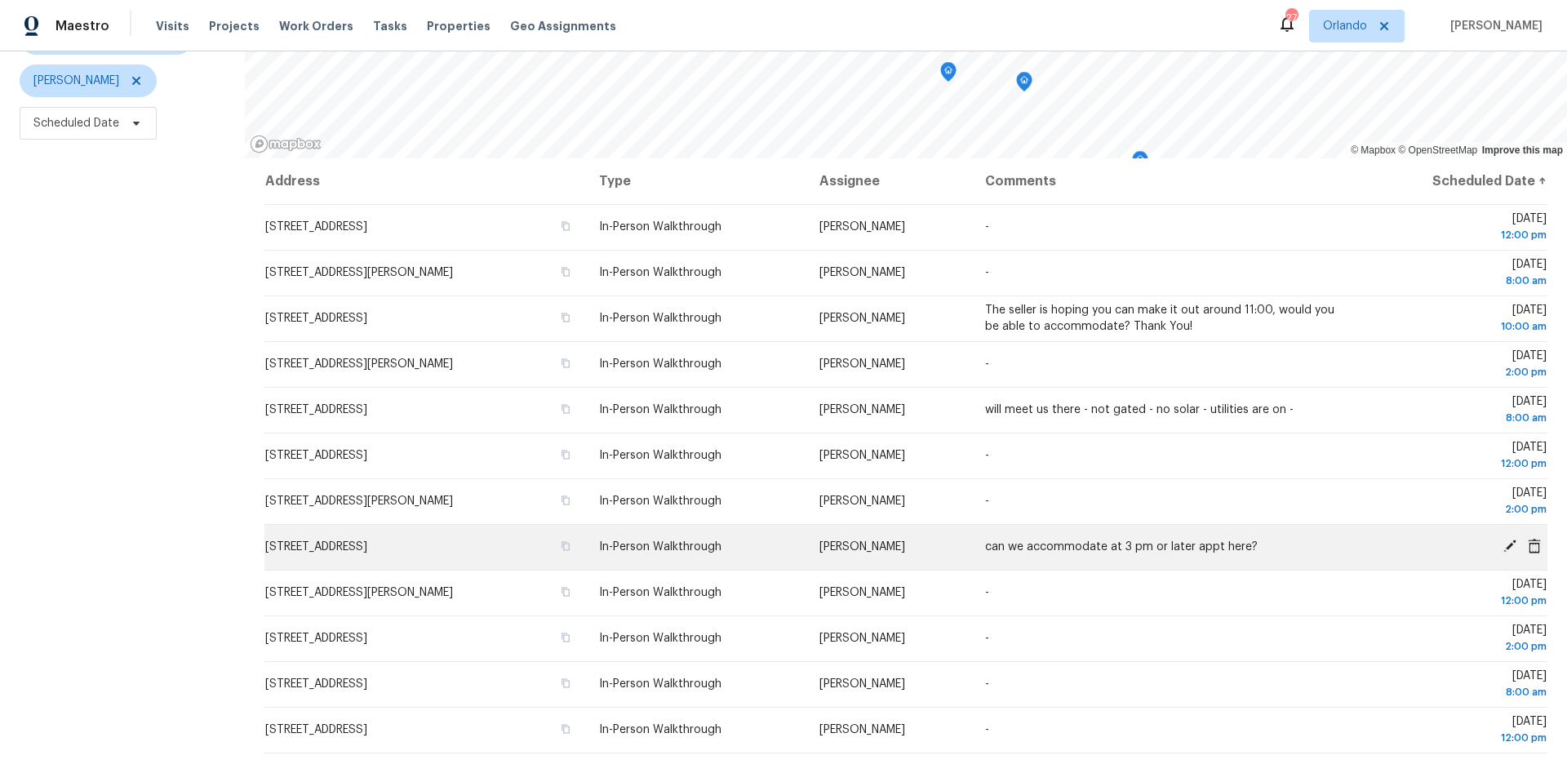
click at [1509, 549] on icon at bounding box center [1509, 546] width 15 height 15
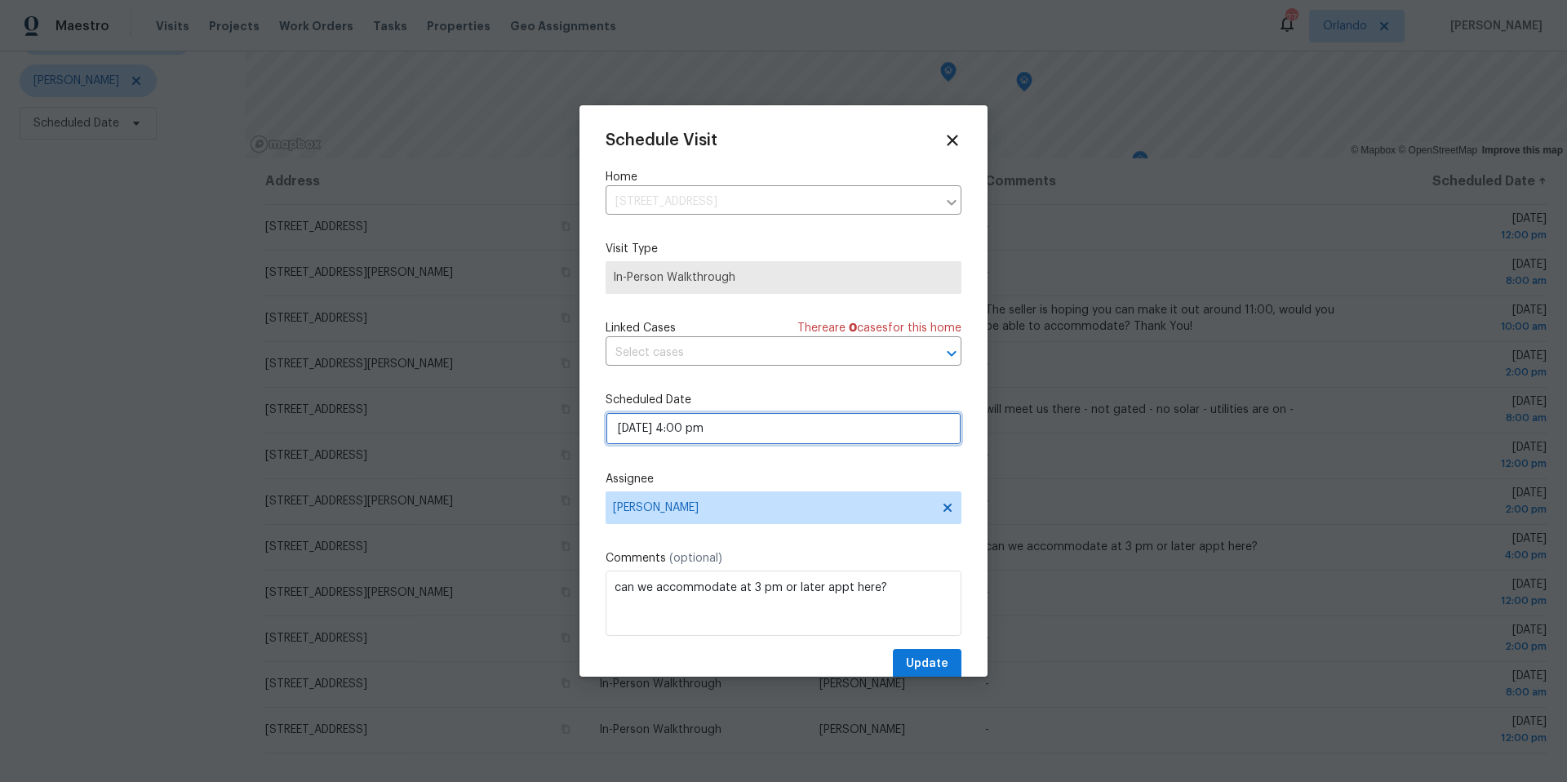
select select "pm"
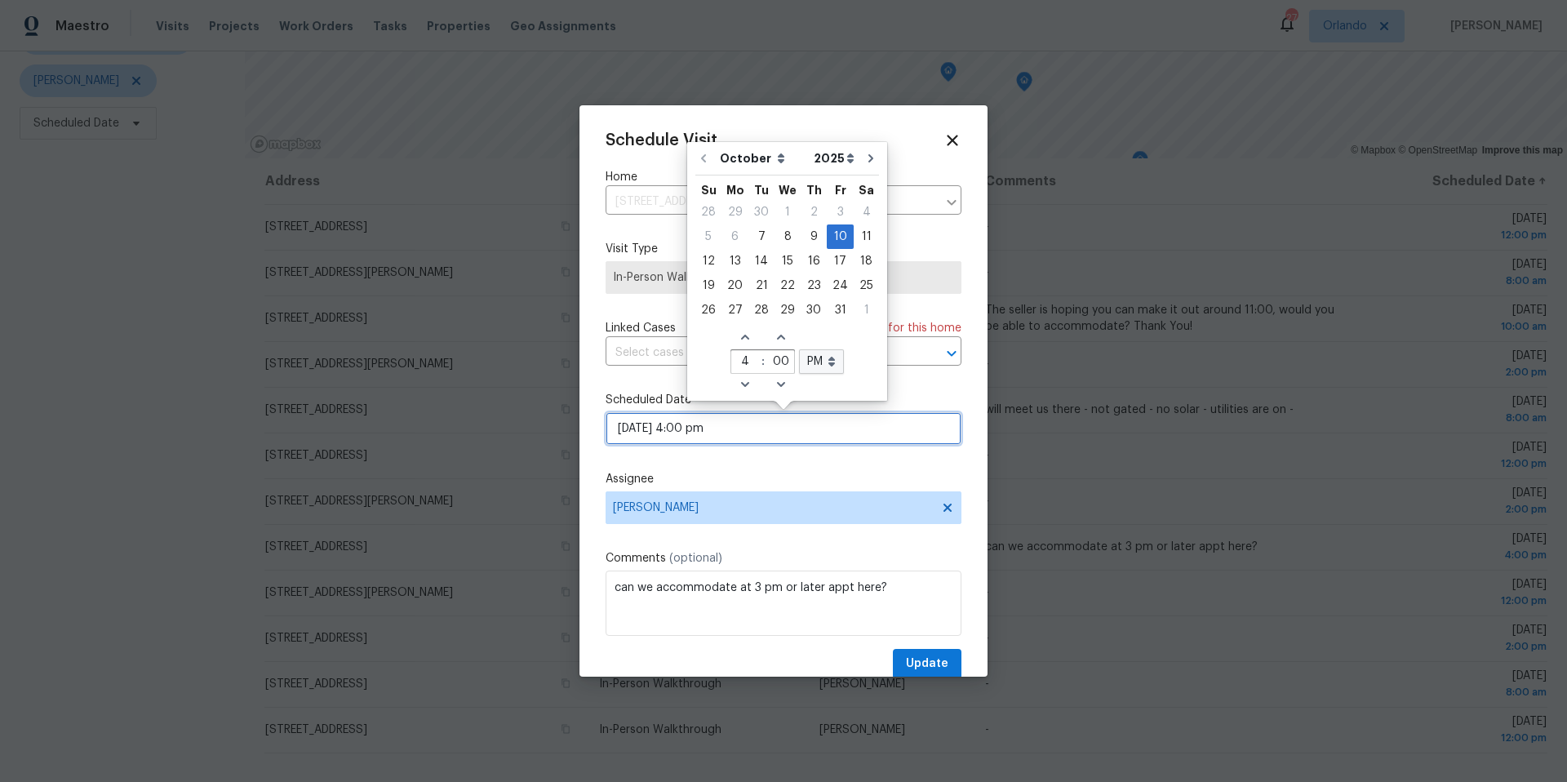
click at [741, 441] on input "10/10/2025 4:00 pm" at bounding box center [783, 428] width 356 height 33
click at [743, 341] on icon "Increase hours (12hr clock)" at bounding box center [744, 336] width 13 height 13
type input "10/10/2025 5:00 pm"
type input "5"
click at [743, 341] on icon "Increase hours (12hr clock)" at bounding box center [744, 336] width 13 height 13
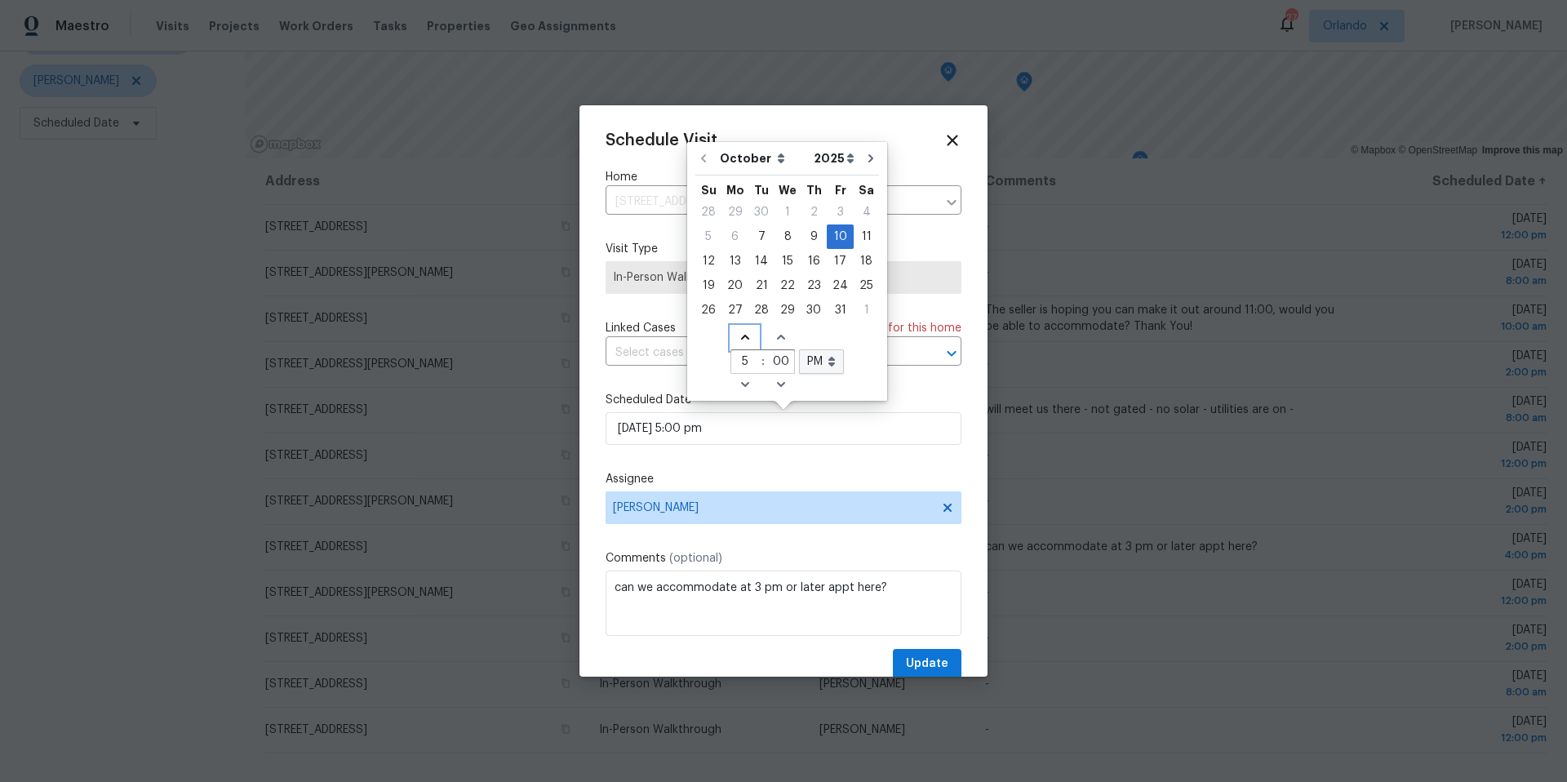
type input "10/10/2025 6:00 pm"
type input "6"
click at [740, 380] on icon "Decrease hours (12hr clock)" at bounding box center [744, 384] width 13 height 13
type input "10/10/2025 5:00 pm"
type input "5"
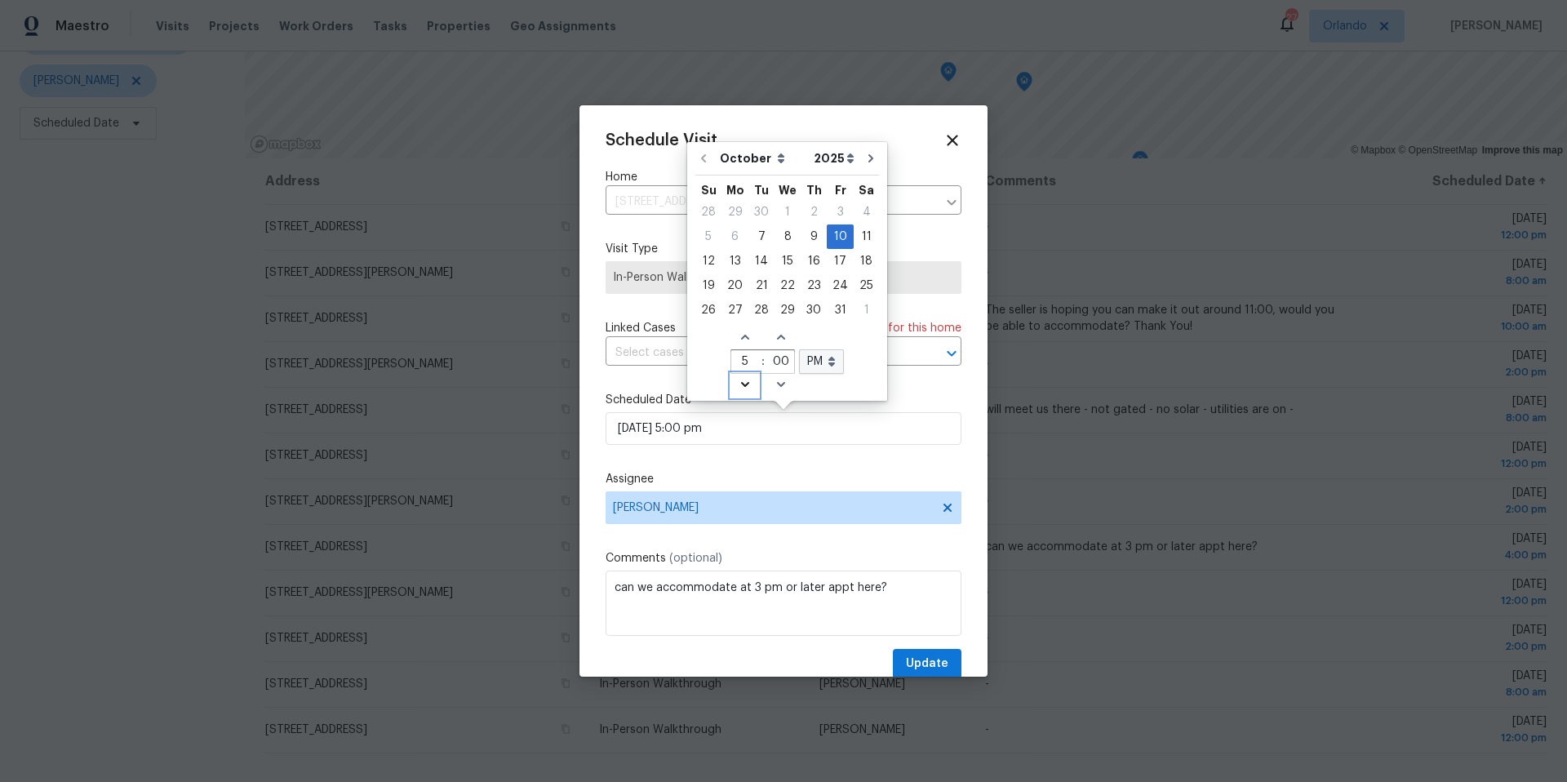
click at [740, 380] on icon "Decrease hours (12hr clock)" at bounding box center [744, 384] width 13 height 13
type input "10/10/2025 4:00 pm"
type input "4"
click at [740, 380] on icon "Decrease hours (12hr clock)" at bounding box center [744, 384] width 13 height 13
type input "10/10/2025 3:00 pm"
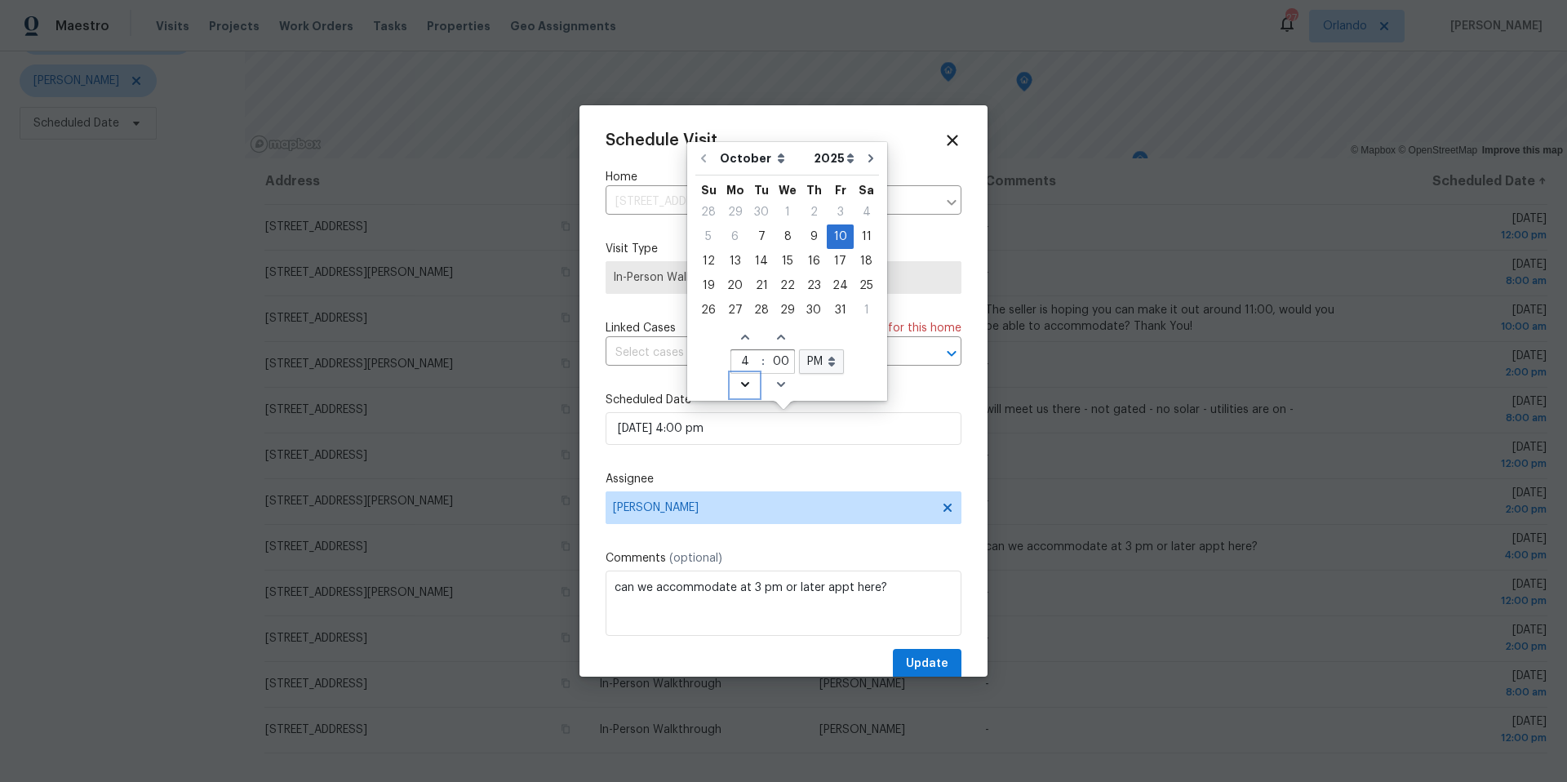
type input "3"
click at [740, 380] on icon "Decrease hours (12hr clock)" at bounding box center [744, 384] width 13 height 13
type input "10/10/2025 2:00 pm"
type input "2"
click at [926, 659] on span "Update" at bounding box center [927, 664] width 42 height 20
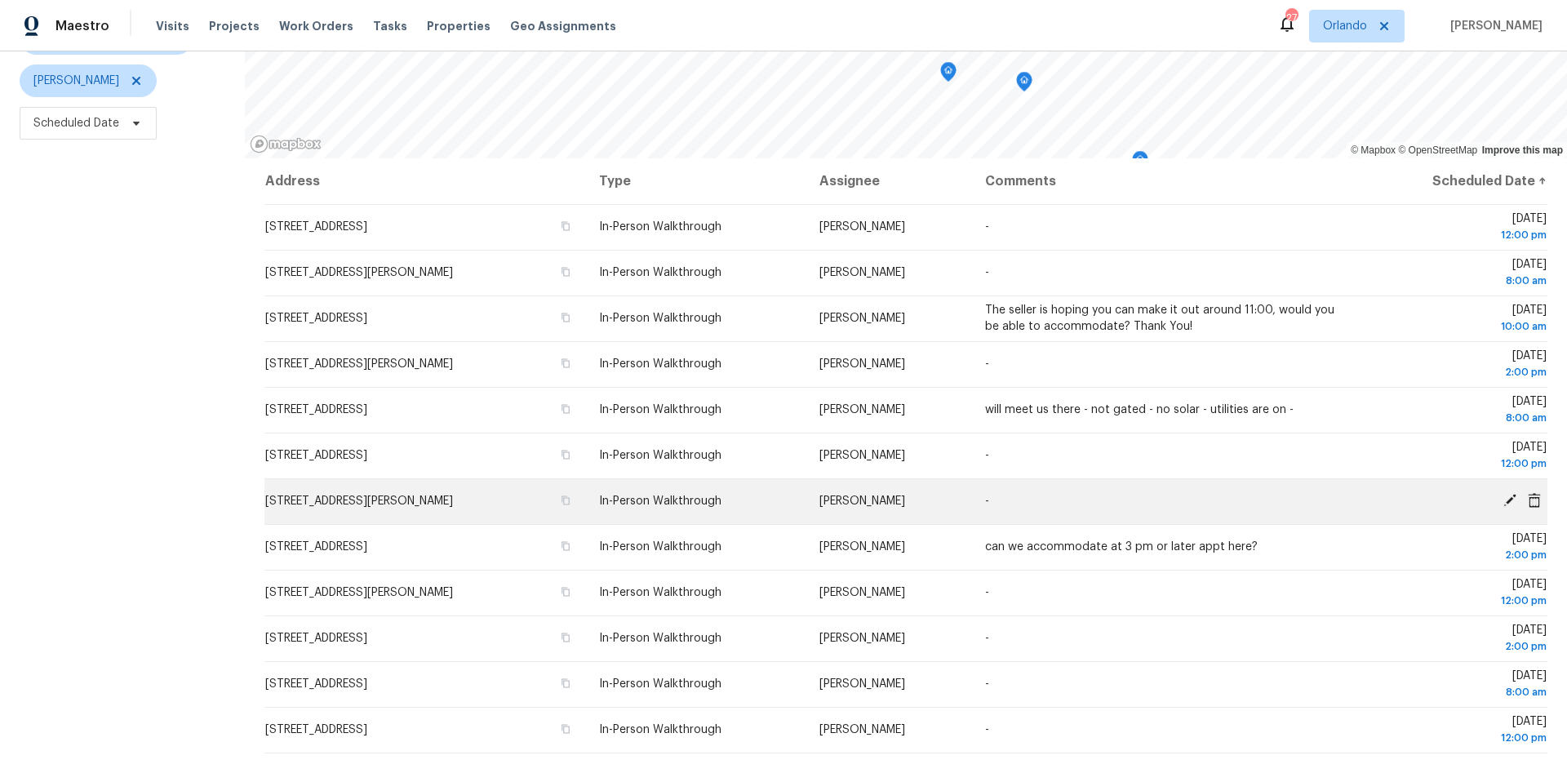
click at [1510, 493] on icon at bounding box center [1509, 500] width 15 height 15
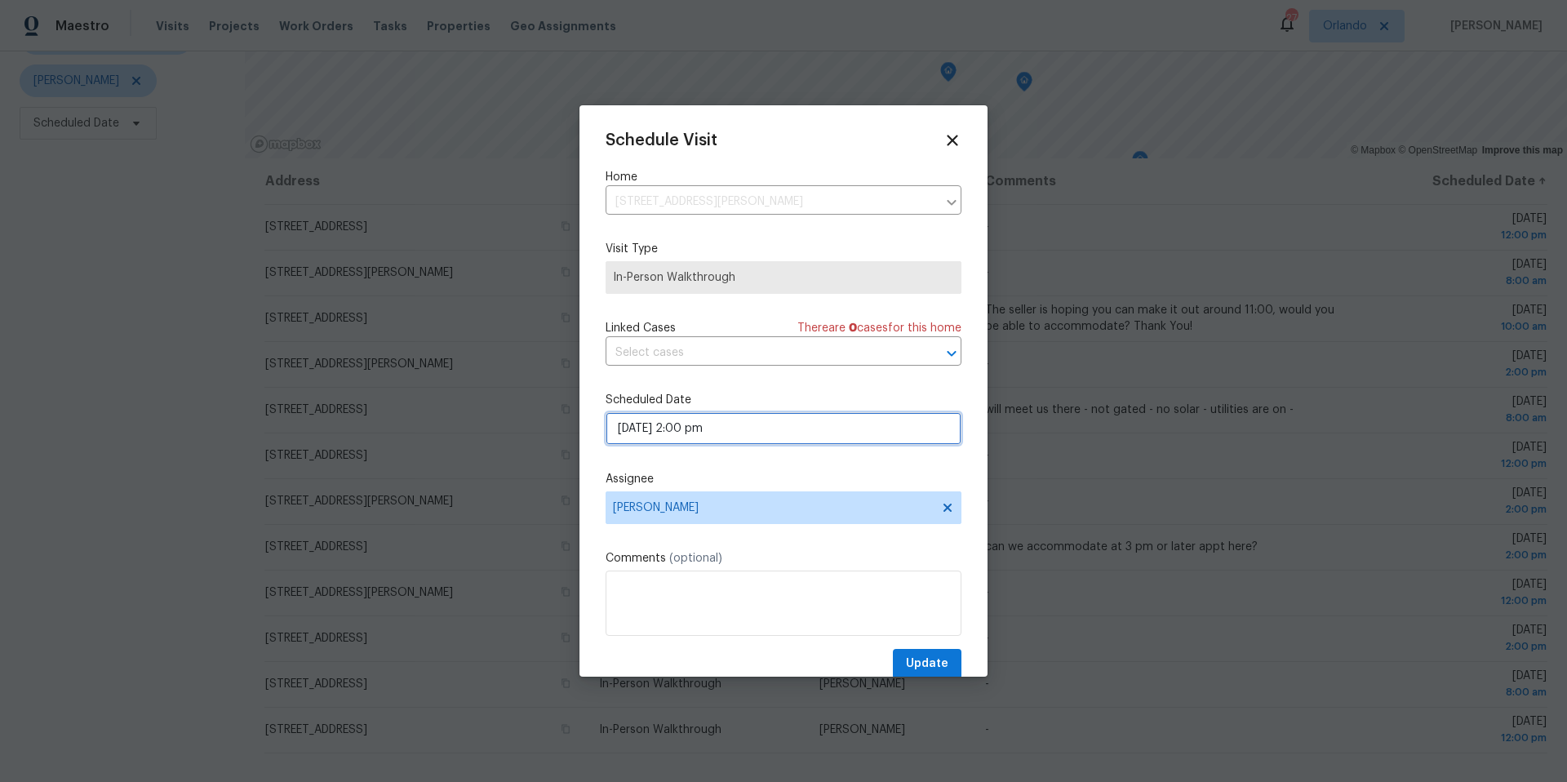
select select "pm"
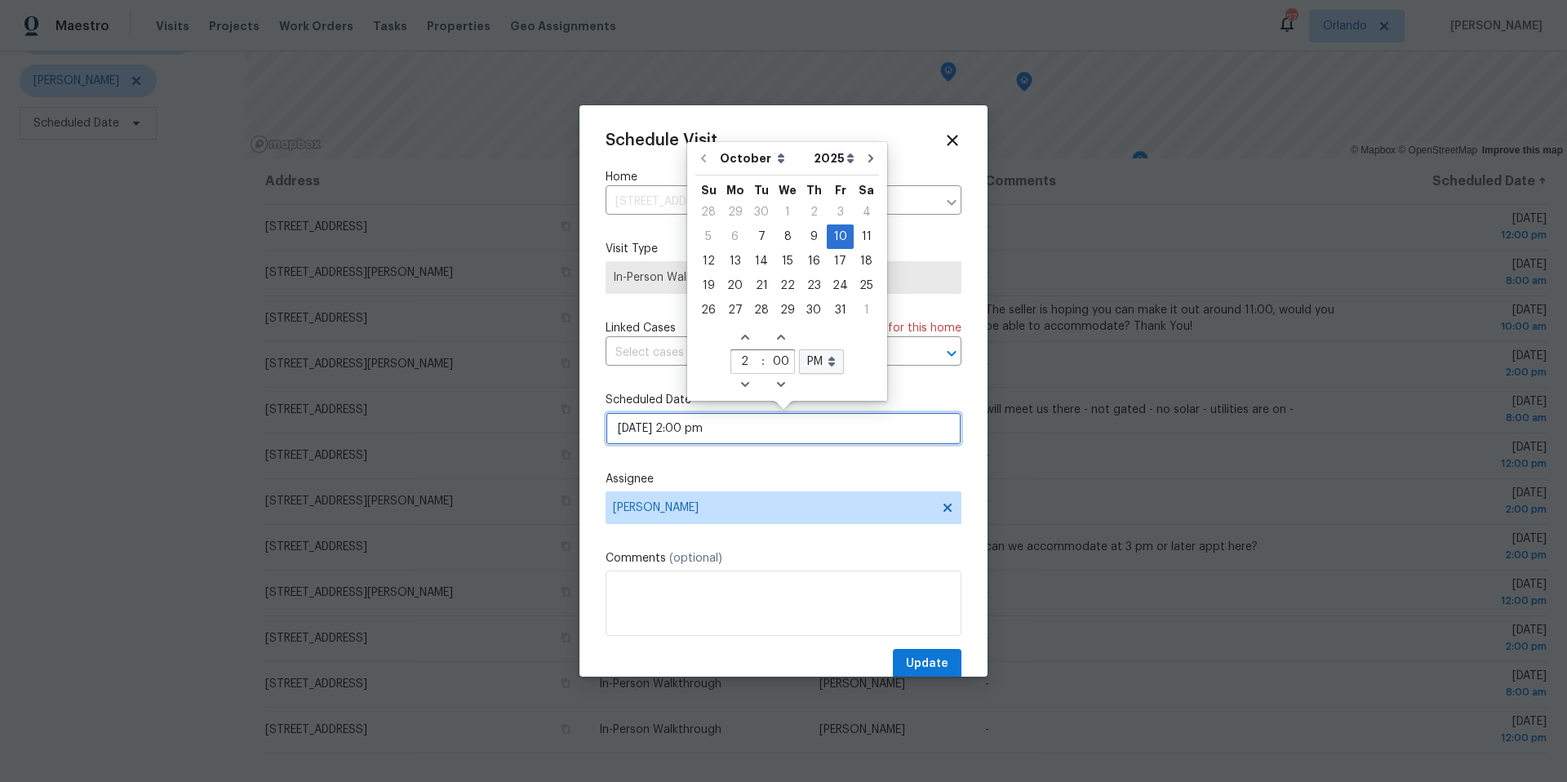
click at [762, 430] on input "10/10/2025 2:00 pm" at bounding box center [783, 428] width 356 height 33
click at [743, 384] on icon "Decrease hours (12hr clock)" at bounding box center [744, 384] width 8 height 5
type input "10/10/2025 1:00 pm"
type input "1"
click at [743, 384] on icon "Decrease hours (12hr clock)" at bounding box center [744, 384] width 8 height 5
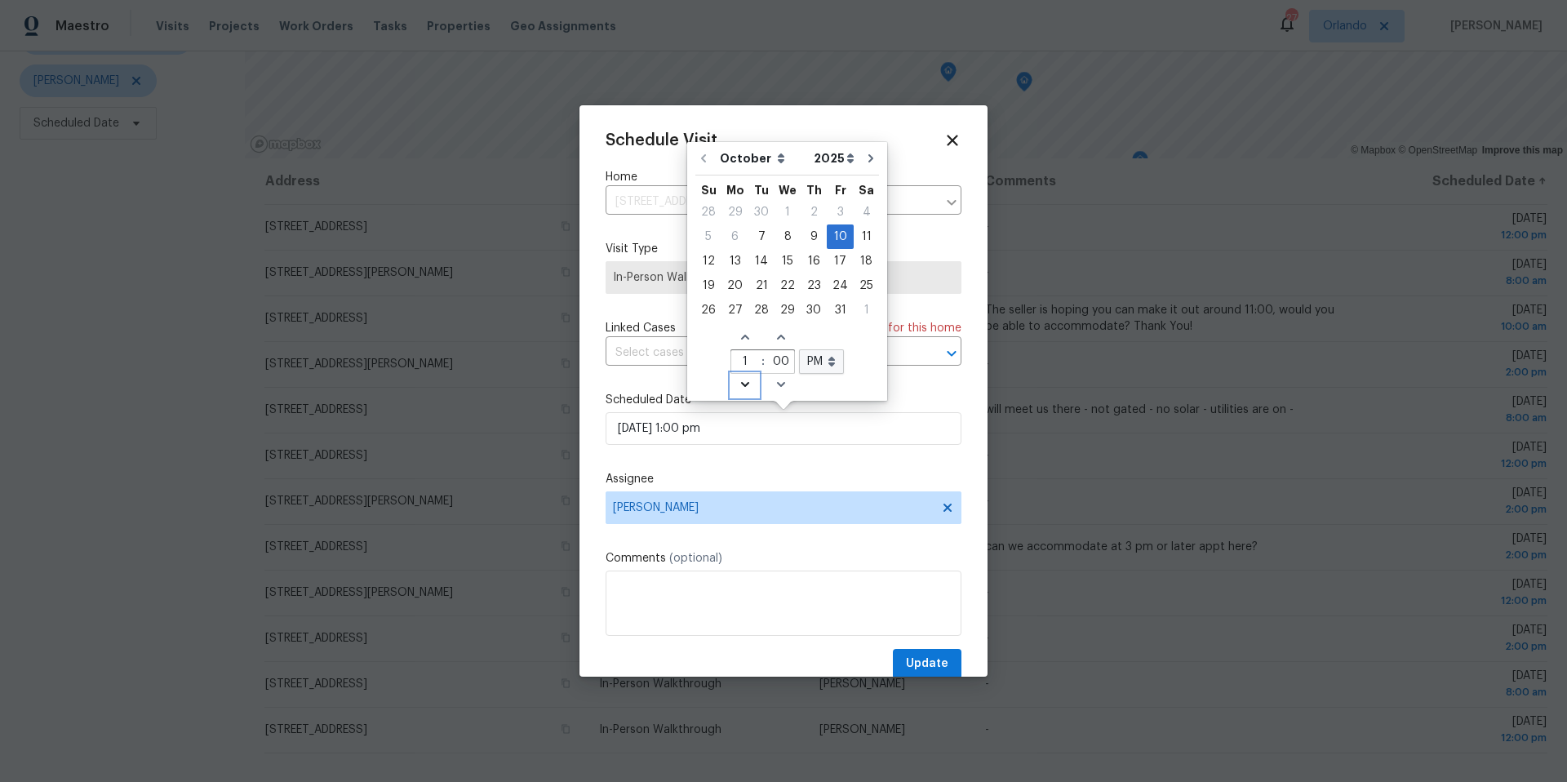
type input "10/10/2025 12:00 pm"
type input "12"
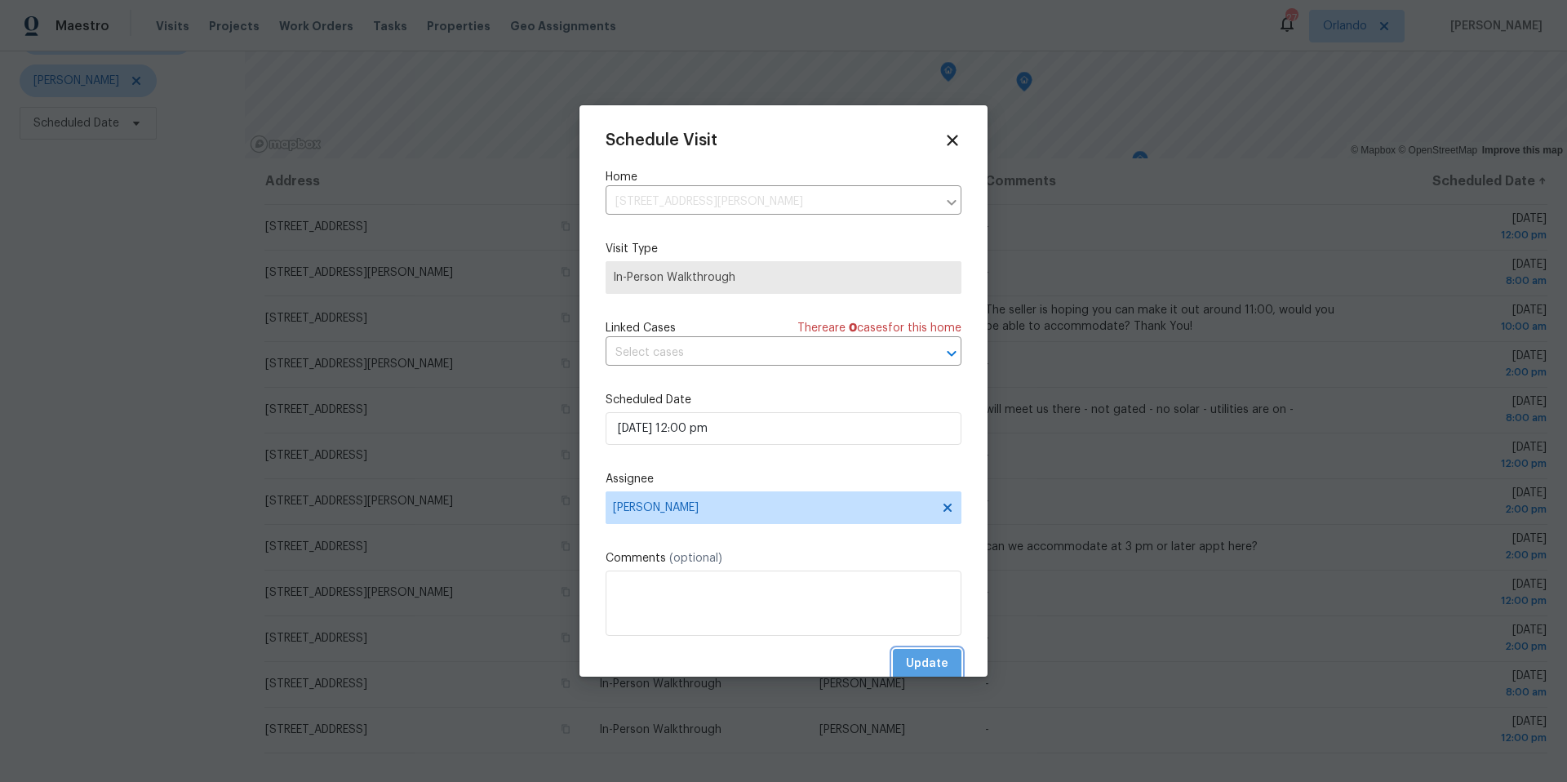
click at [942, 663] on span "Update" at bounding box center [927, 664] width 42 height 20
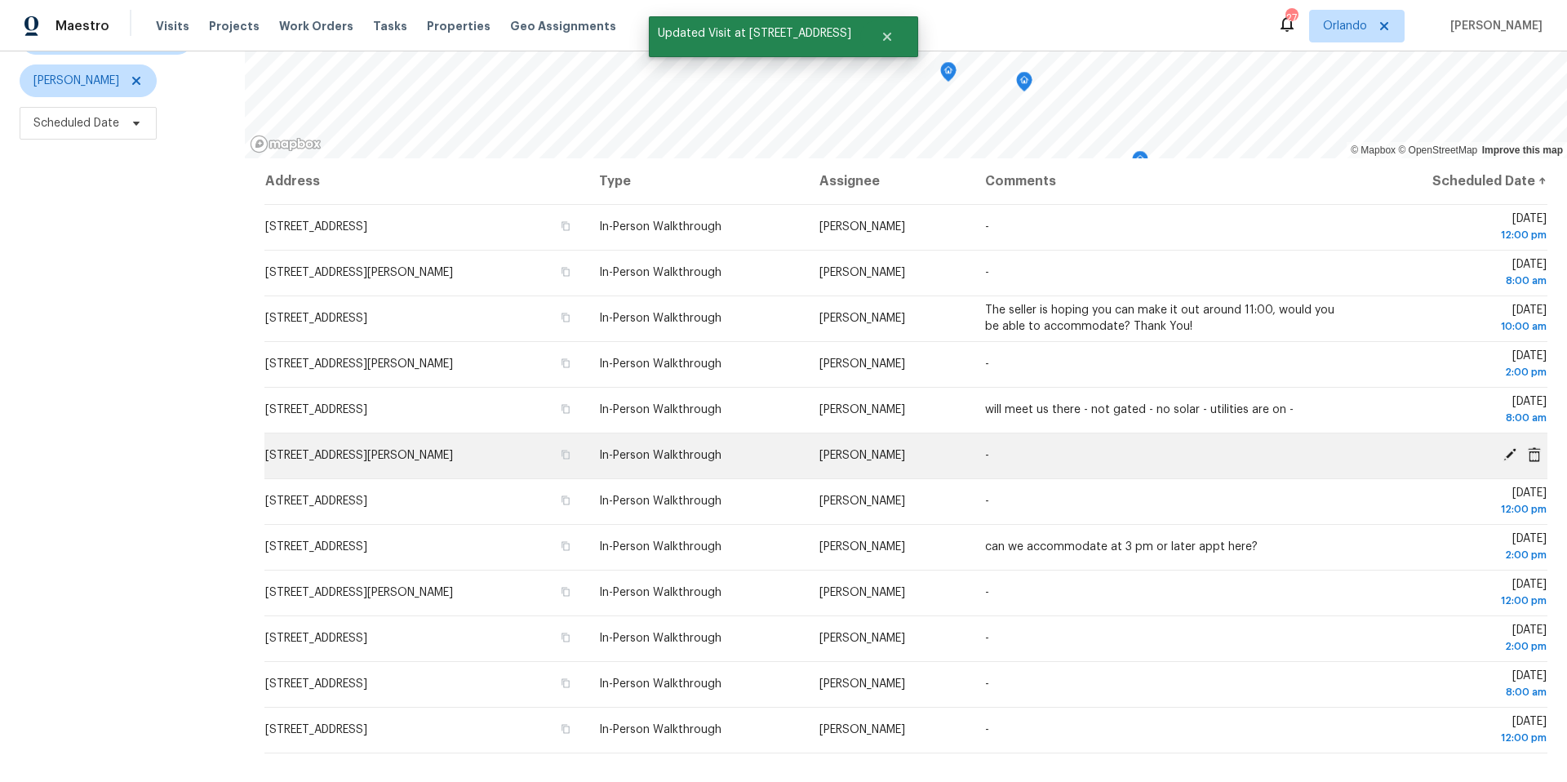
click at [1514, 453] on icon at bounding box center [1509, 454] width 15 height 15
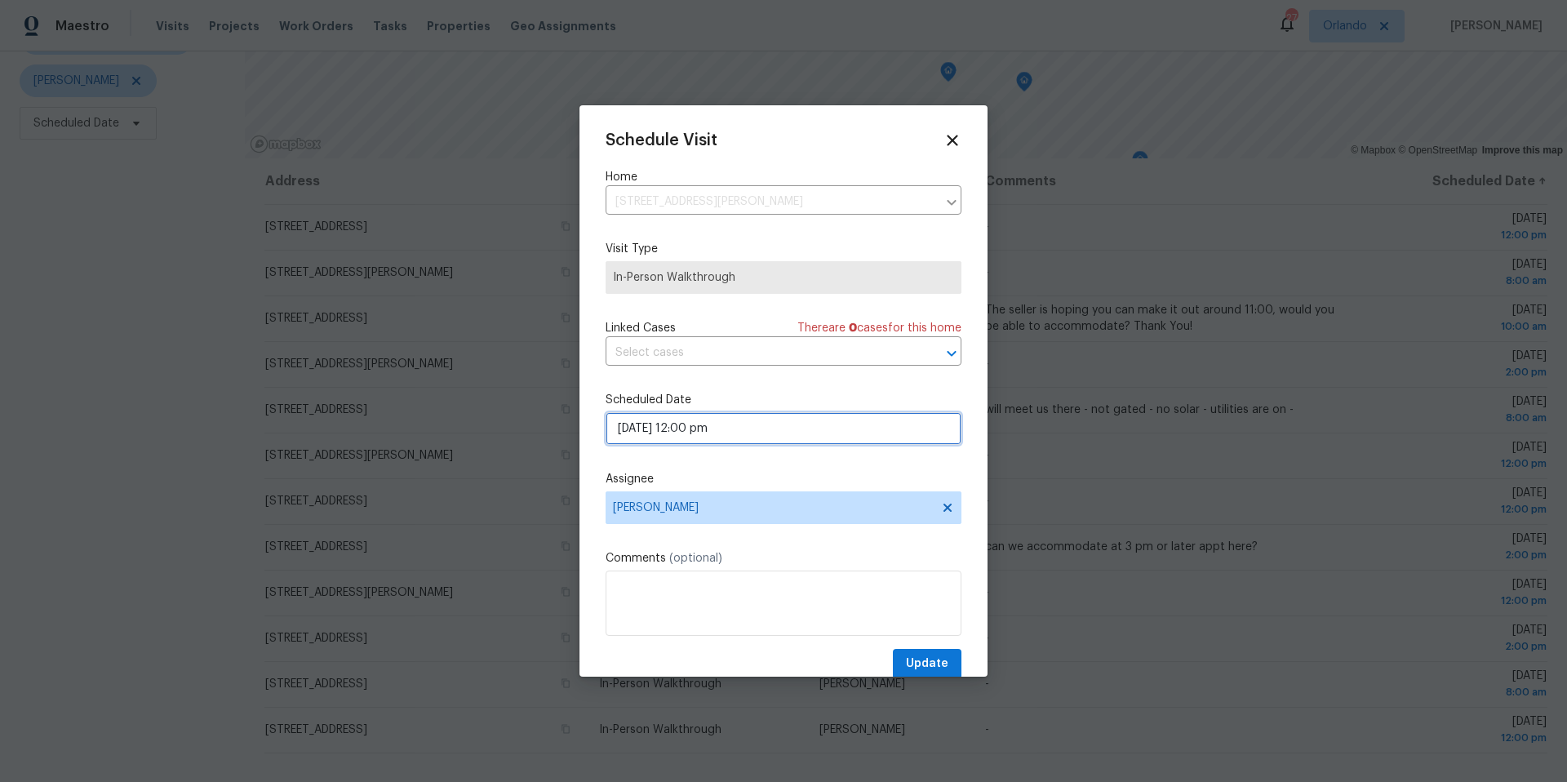
select select "pm"
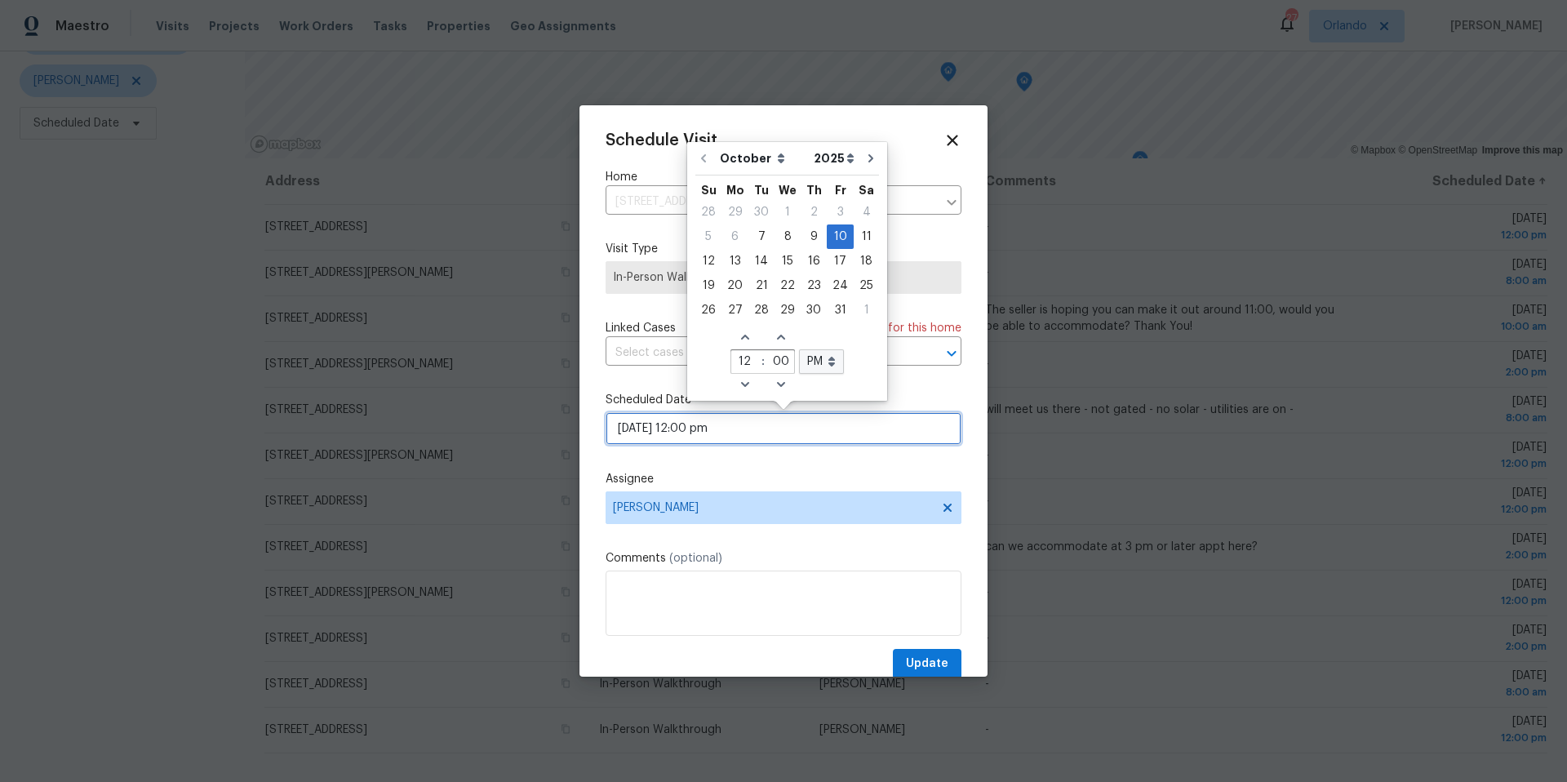
click at [780, 432] on input "10/10/2025 12:00 pm" at bounding box center [783, 428] width 356 height 33
click at [740, 379] on icon "Decrease hours (12hr clock)" at bounding box center [744, 384] width 13 height 13
type input "10/10/2025 11:00 pm"
type input "11"
click at [740, 379] on icon "Decrease hours (12hr clock)" at bounding box center [744, 384] width 13 height 13
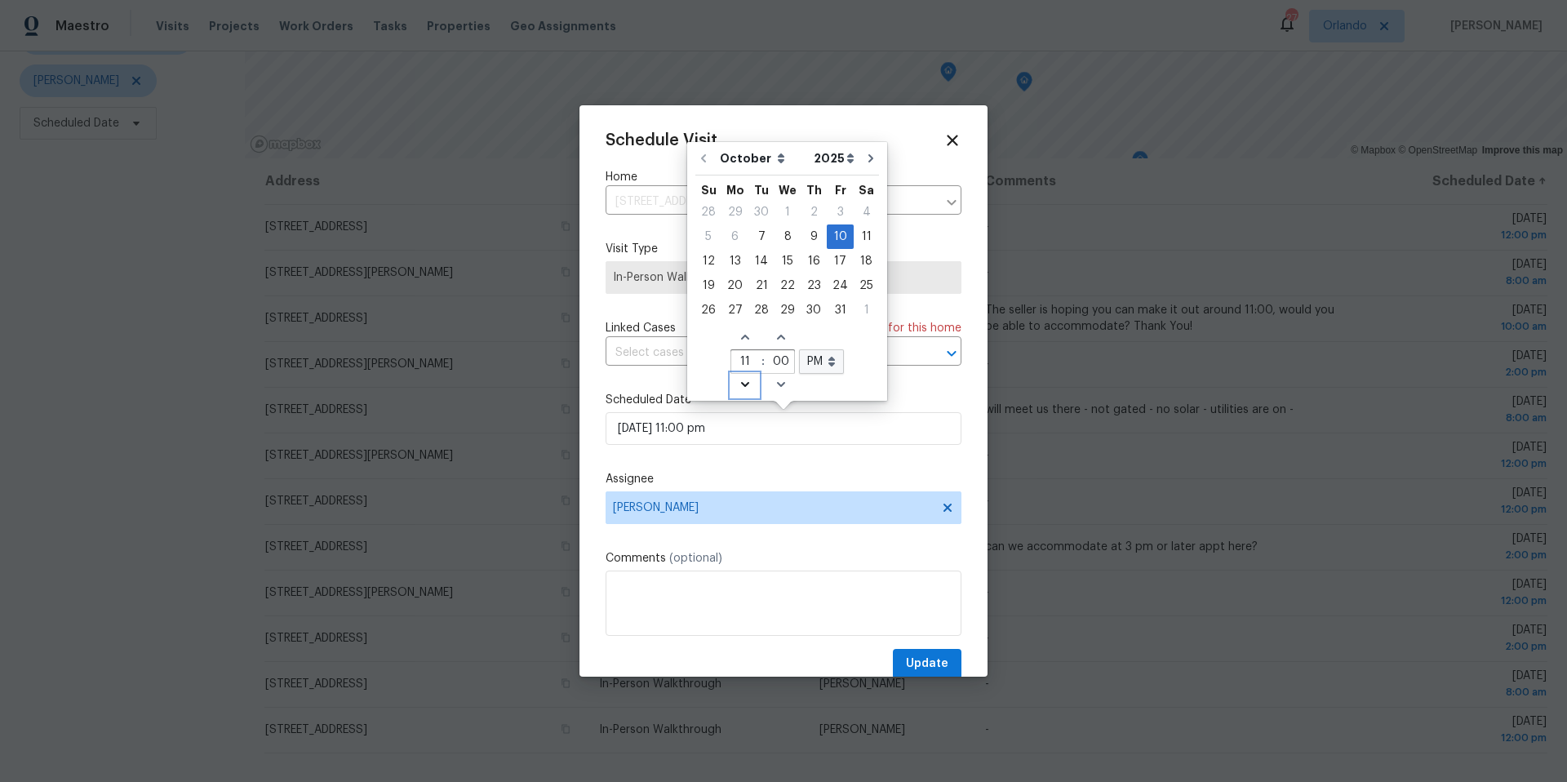
type input "10/10/2025 10:00 pm"
type input "10"
click at [827, 364] on select "AM PM" at bounding box center [821, 361] width 45 height 24
select select "am"
click at [799, 349] on select "AM PM" at bounding box center [821, 361] width 45 height 24
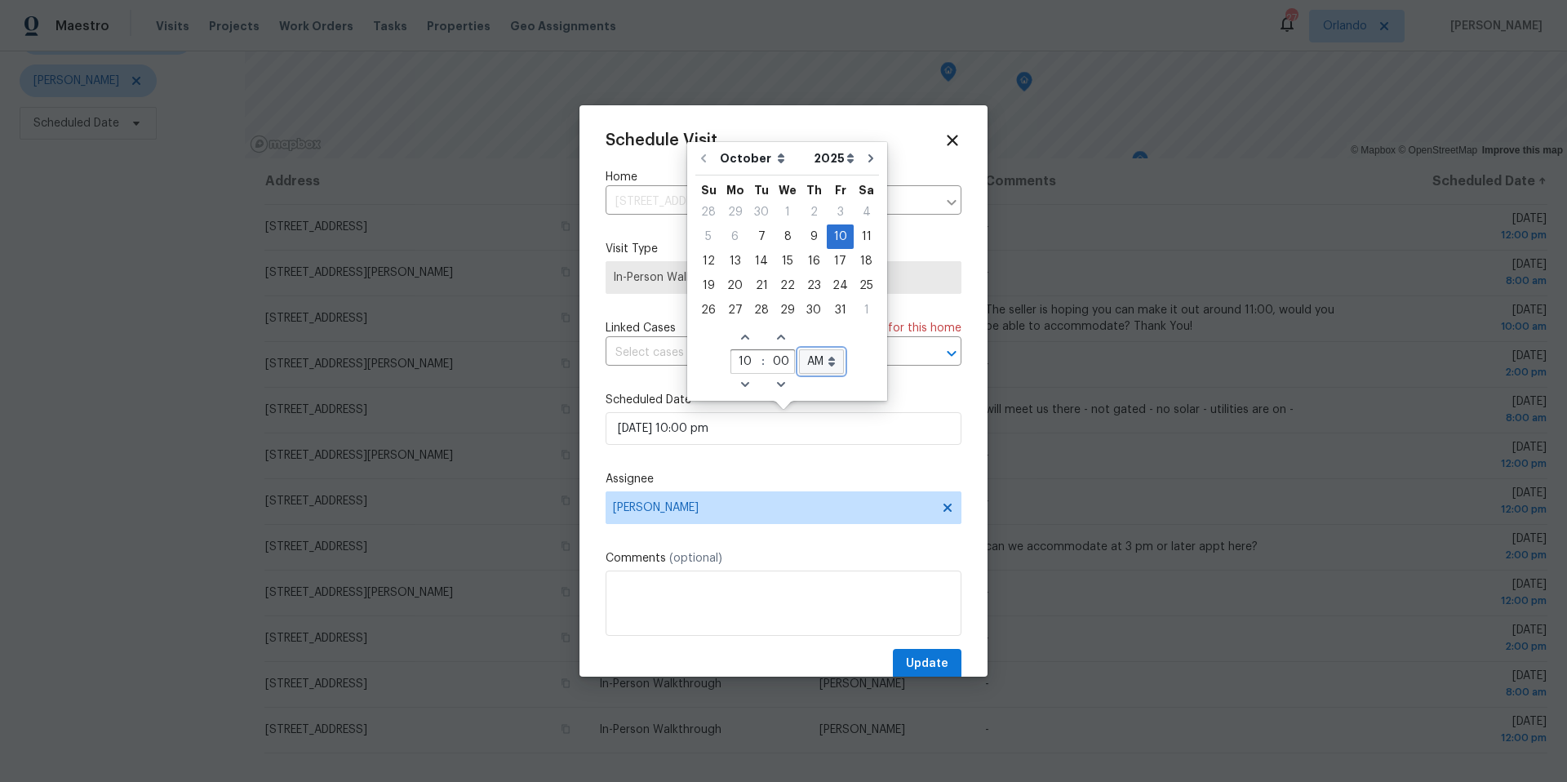
type input "10/10/2025 10:00 am"
select select "am"
click at [645, 588] on textarea at bounding box center [783, 602] width 356 height 65
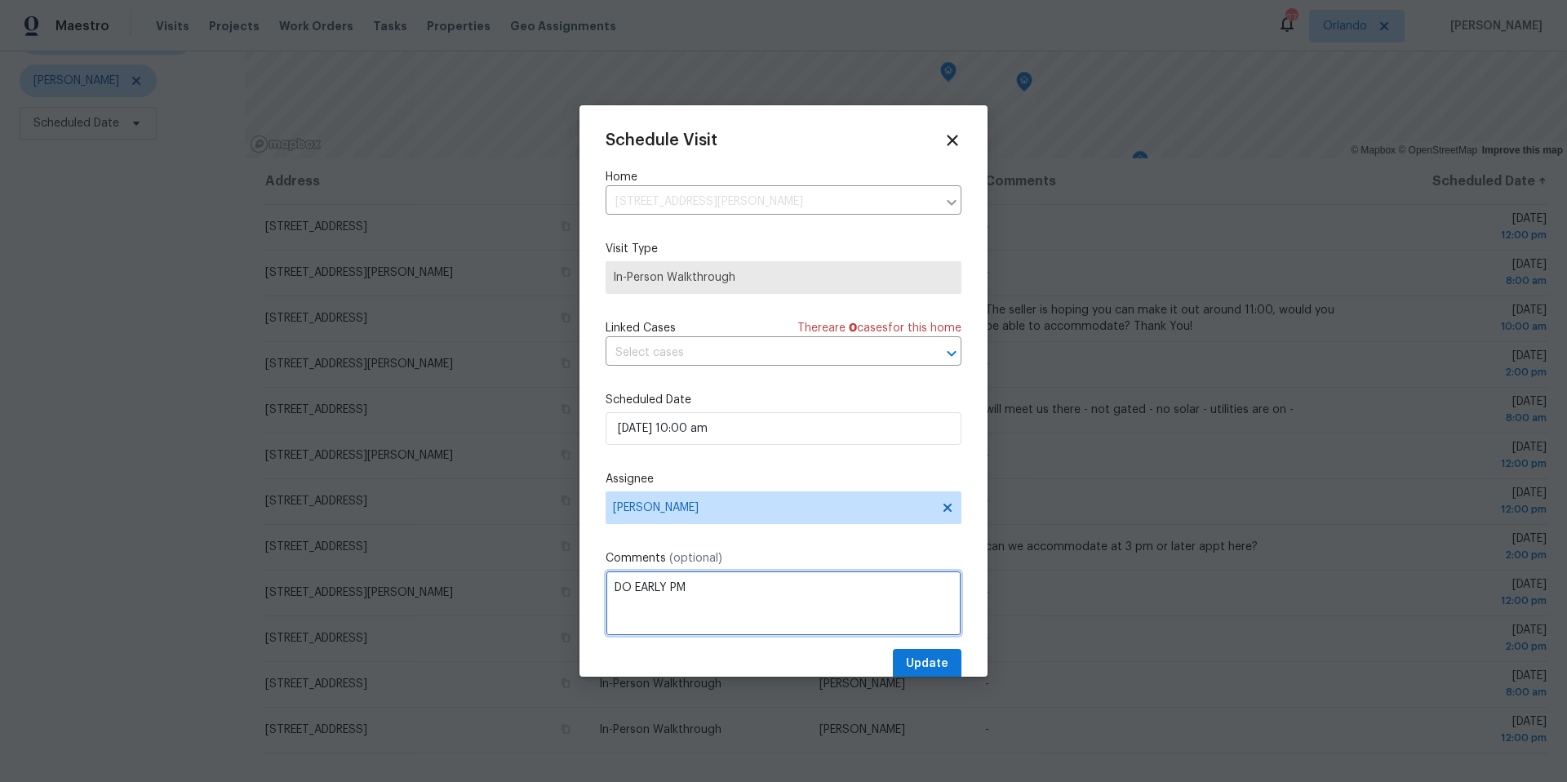
type textarea "DO EARLY PM"
click at [934, 654] on span "Update" at bounding box center [927, 664] width 42 height 20
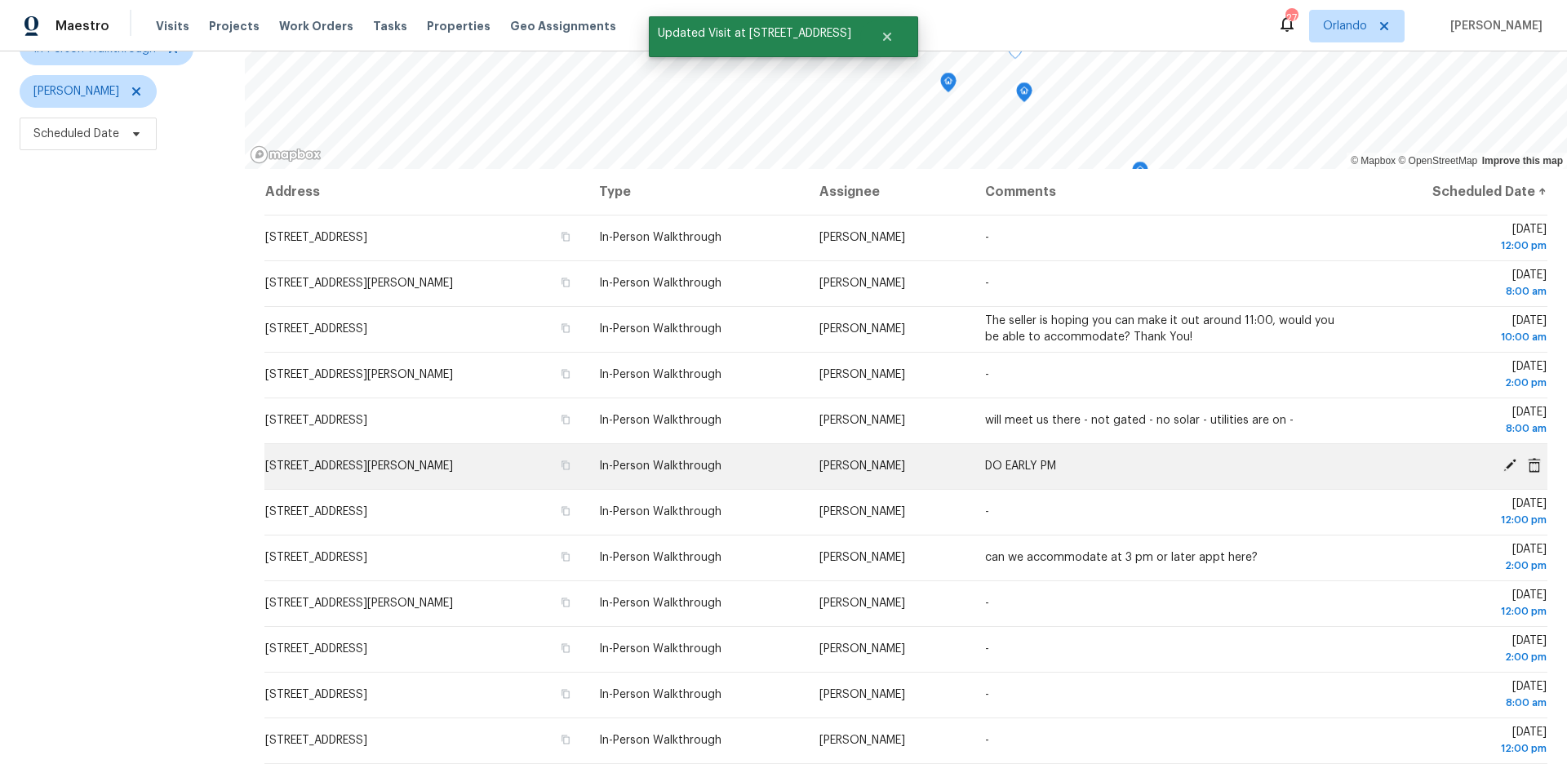
scroll to position [188, 0]
